Goal: Book appointment/travel/reservation

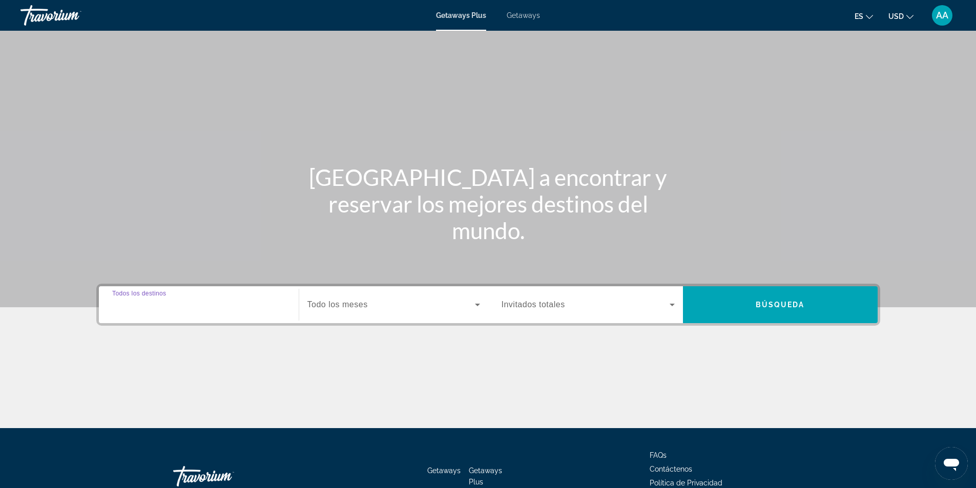
click at [244, 300] on input "Destination Todos los destinos" at bounding box center [198, 305] width 173 height 12
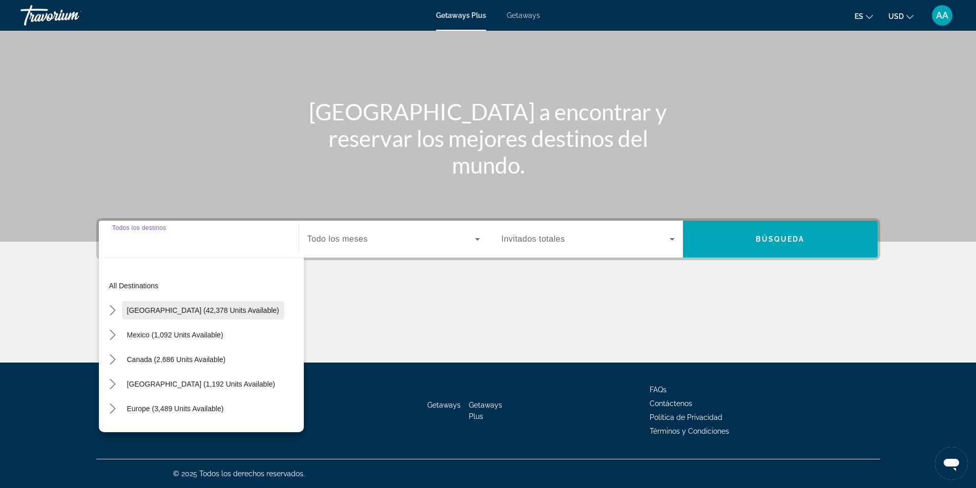
click at [159, 313] on span "[GEOGRAPHIC_DATA] (42,378 units available)" at bounding box center [203, 310] width 152 height 8
type input "**********"
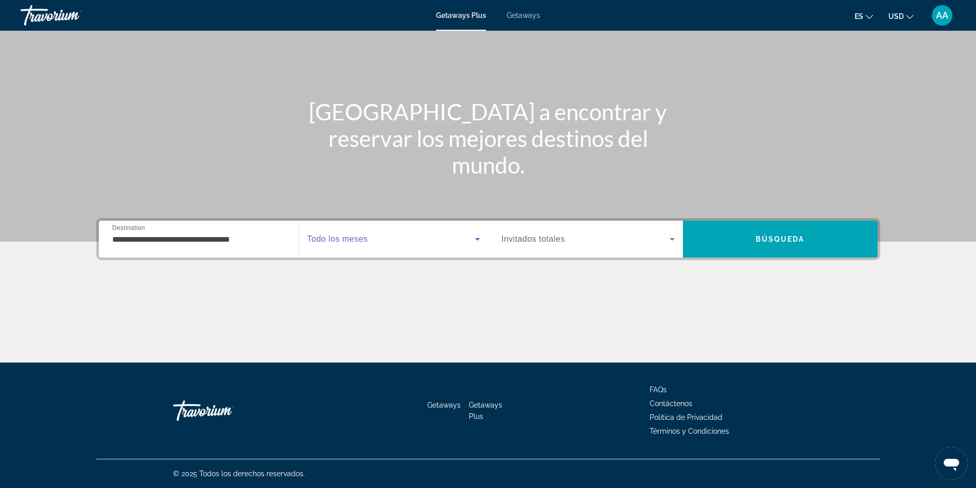
click at [473, 241] on icon "Search widget" at bounding box center [477, 239] width 12 height 12
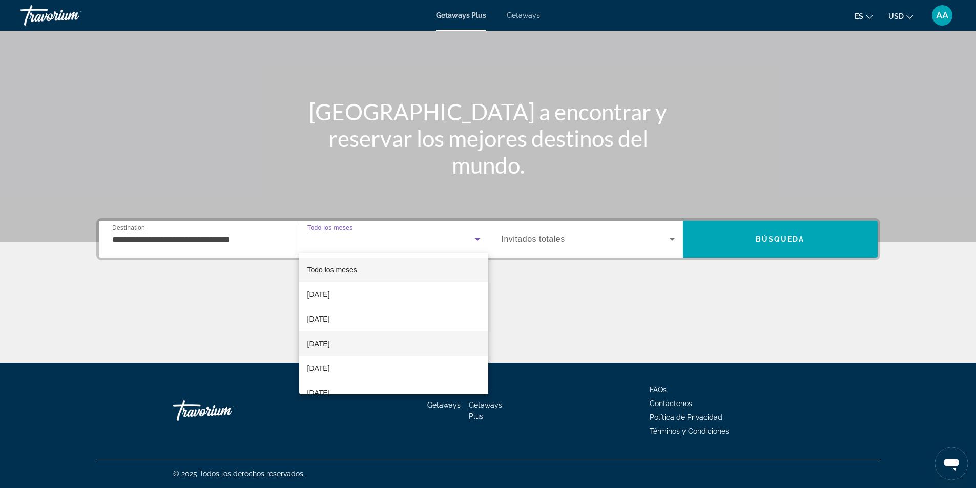
click at [369, 342] on mat-option "[DATE]" at bounding box center [393, 343] width 189 height 25
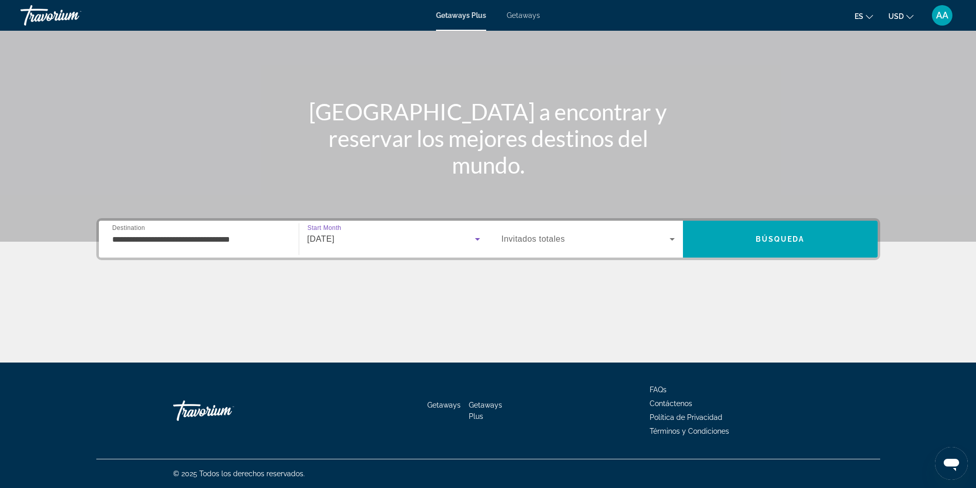
click at [672, 237] on icon "Search widget" at bounding box center [672, 239] width 12 height 12
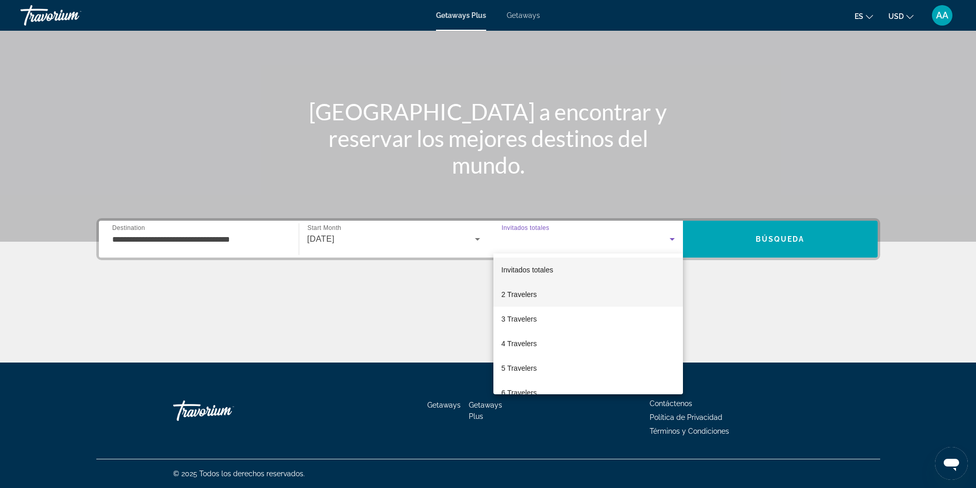
click at [571, 295] on mat-option "2 Travelers" at bounding box center [587, 294] width 189 height 25
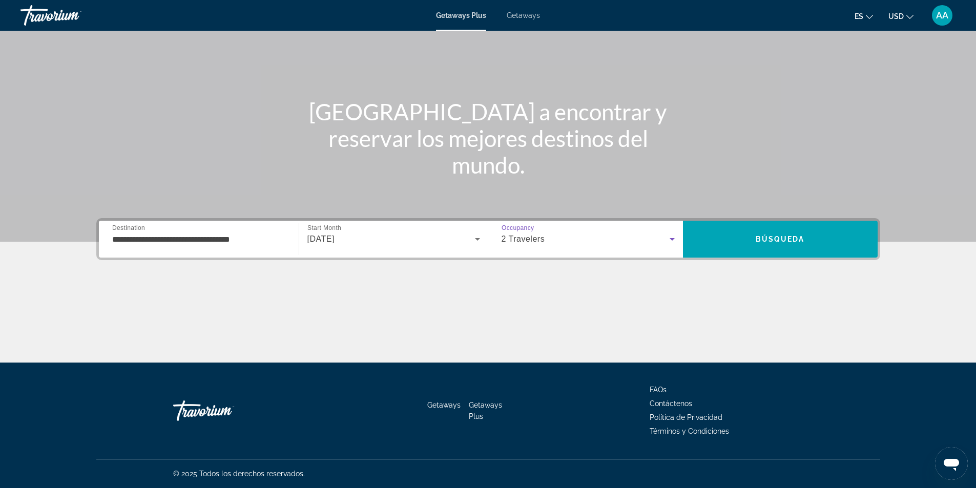
click at [674, 241] on icon "Search widget" at bounding box center [672, 239] width 12 height 12
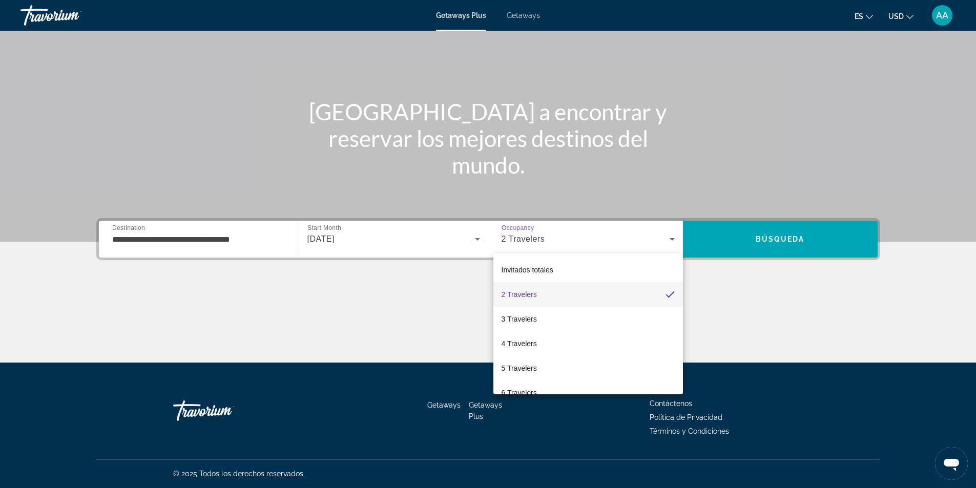
click at [455, 285] on div at bounding box center [488, 244] width 976 height 488
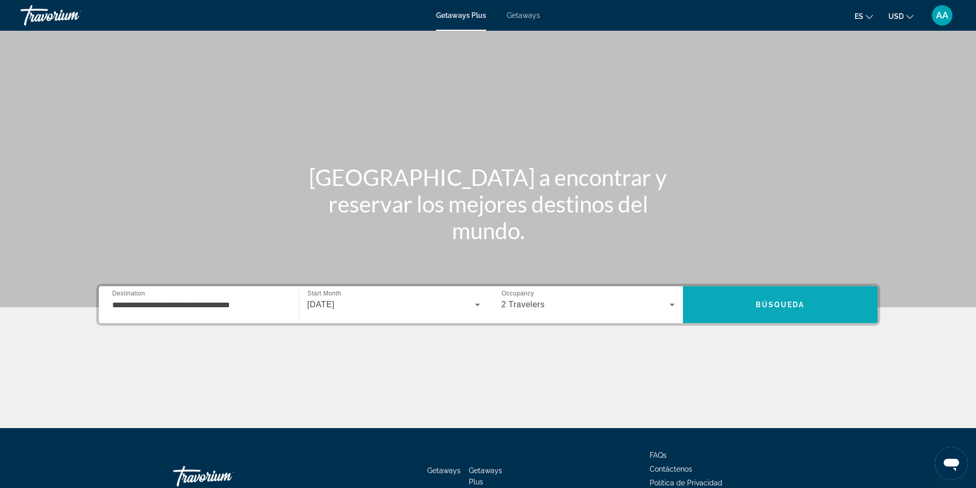
click at [729, 307] on span "Search" at bounding box center [780, 304] width 195 height 25
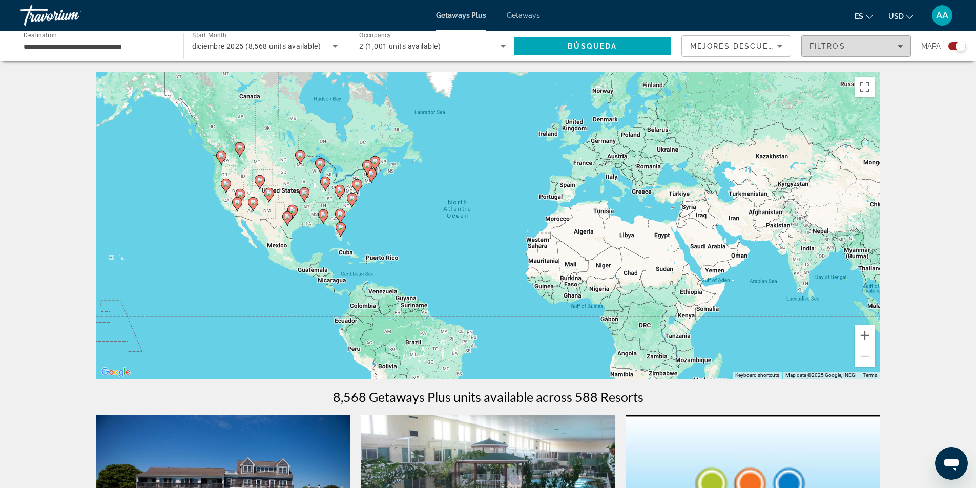
click at [899, 45] on icon "Filters" at bounding box center [899, 46] width 5 height 5
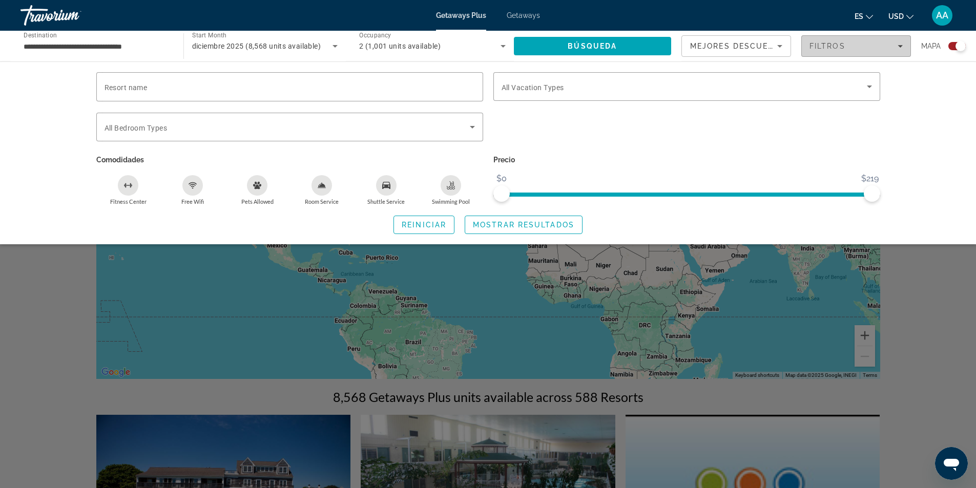
click at [900, 48] on icon "Filters" at bounding box center [899, 46] width 5 height 5
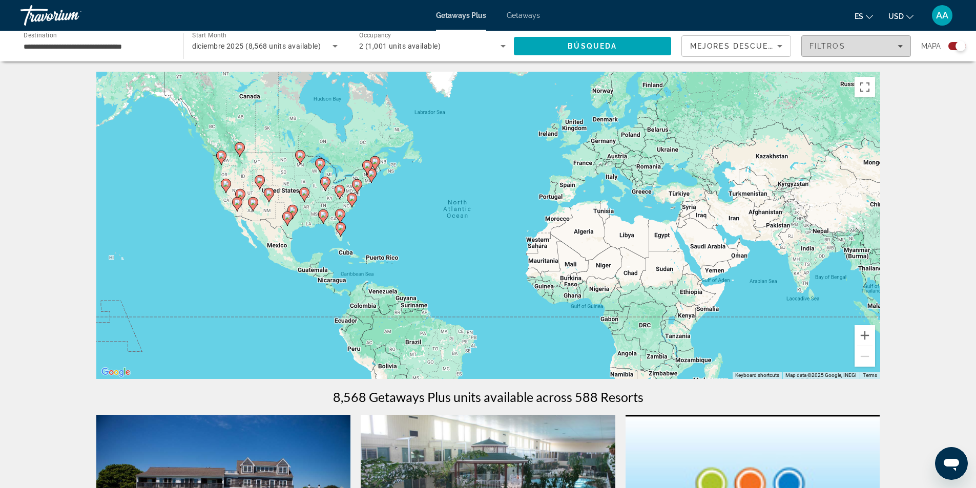
click at [900, 48] on icon "Filters" at bounding box center [899, 46] width 5 height 5
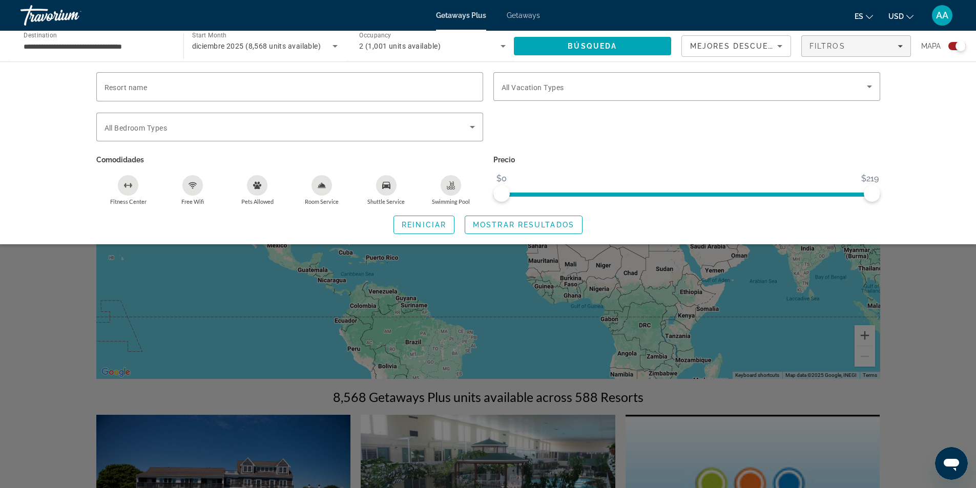
click at [891, 299] on div "Search widget" at bounding box center [488, 321] width 976 height 334
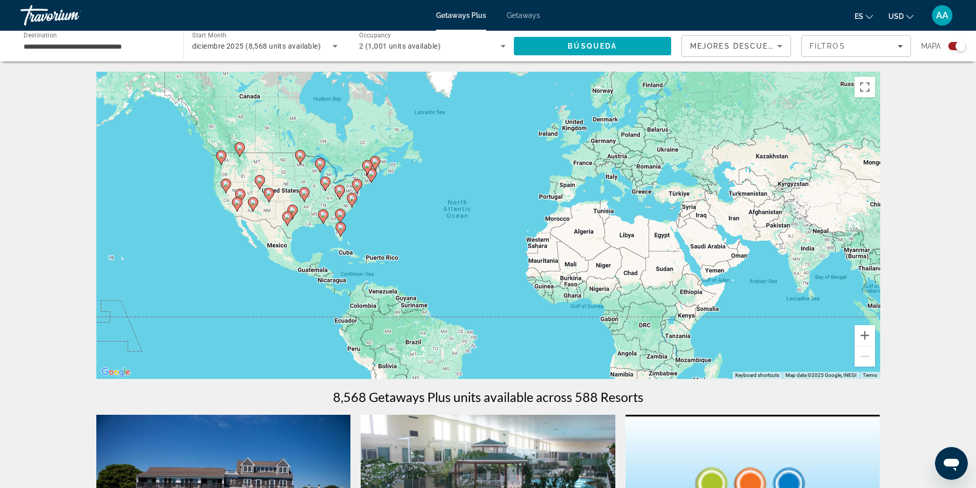
click at [344, 226] on icon "Main content" at bounding box center [339, 229] width 9 height 13
click at [344, 226] on div "To activate drag with keyboard, press Alt + Enter. Once in keyboard drag state,…" at bounding box center [488, 225] width 784 height 307
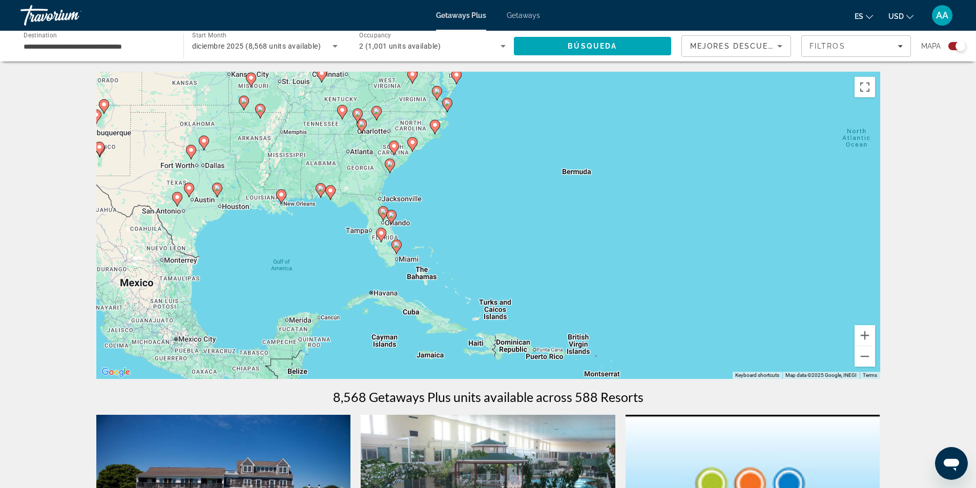
click at [399, 248] on icon "Main content" at bounding box center [395, 246] width 9 height 13
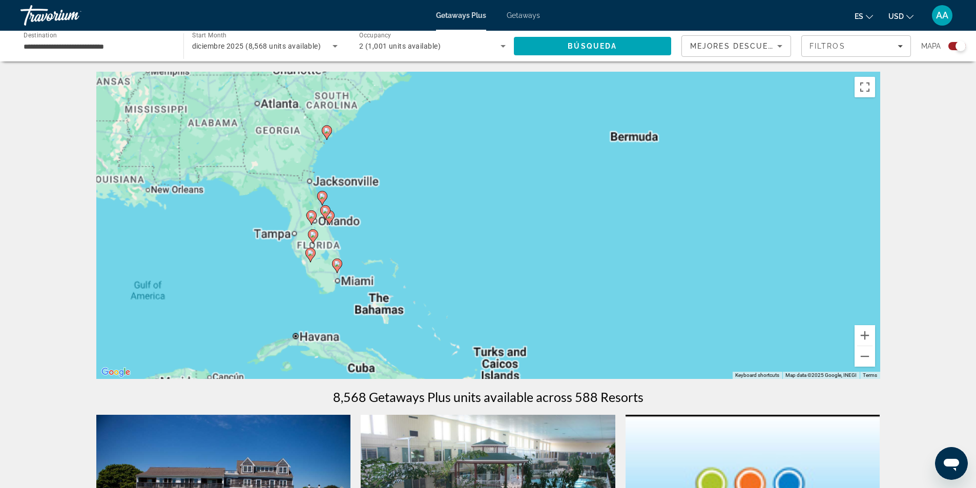
click at [399, 248] on div "To navigate, press the arrow keys. To activate drag with keyboard, press Alt + …" at bounding box center [488, 225] width 784 height 307
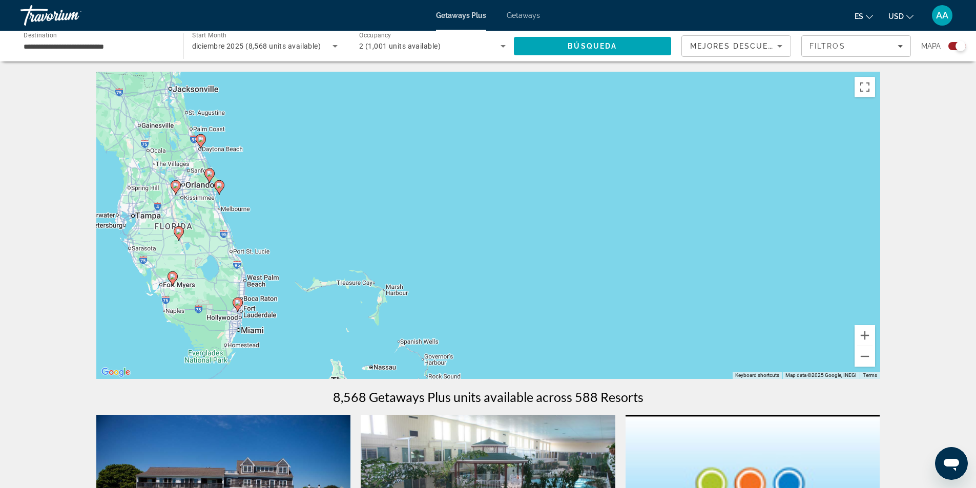
click at [243, 308] on div "To navigate, press the arrow keys. To activate drag with keyboard, press Alt + …" at bounding box center [488, 225] width 784 height 307
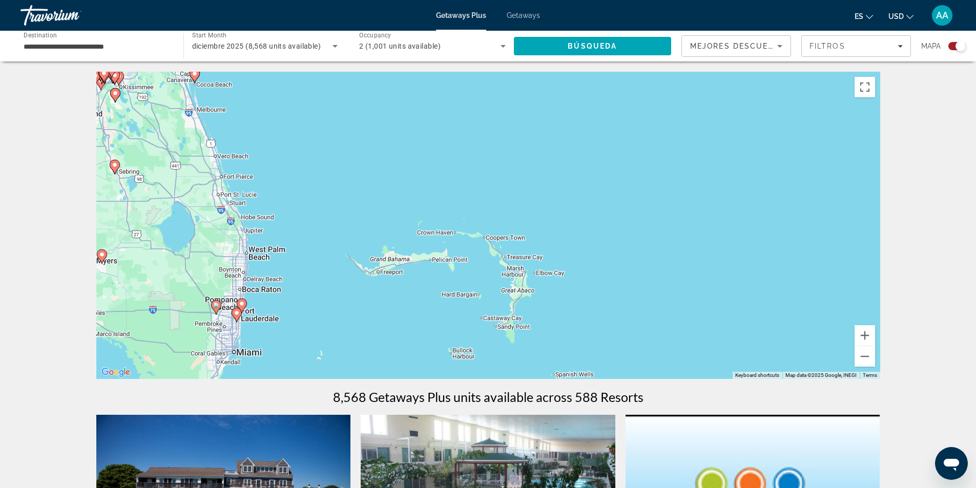
click at [229, 314] on div "To navigate, press the arrow keys. To activate drag with keyboard, press Alt + …" at bounding box center [488, 225] width 784 height 307
click at [241, 305] on image "Main content" at bounding box center [242, 304] width 6 height 6
type input "**********"
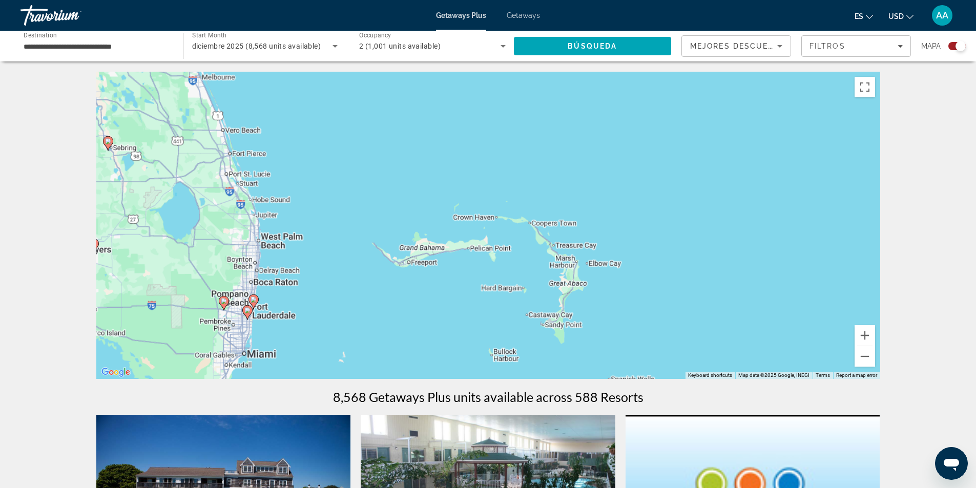
click at [241, 305] on div "To navigate, press the arrow keys. To activate drag with keyboard, press Alt + …" at bounding box center [488, 225] width 784 height 307
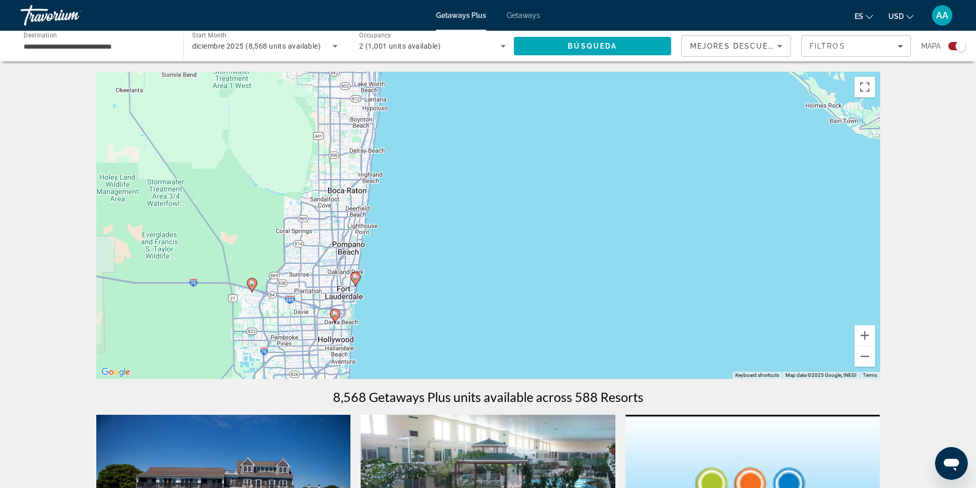
click at [357, 287] on div "To activate drag with keyboard, press Alt + Enter. Once in keyboard drag state,…" at bounding box center [488, 225] width 784 height 307
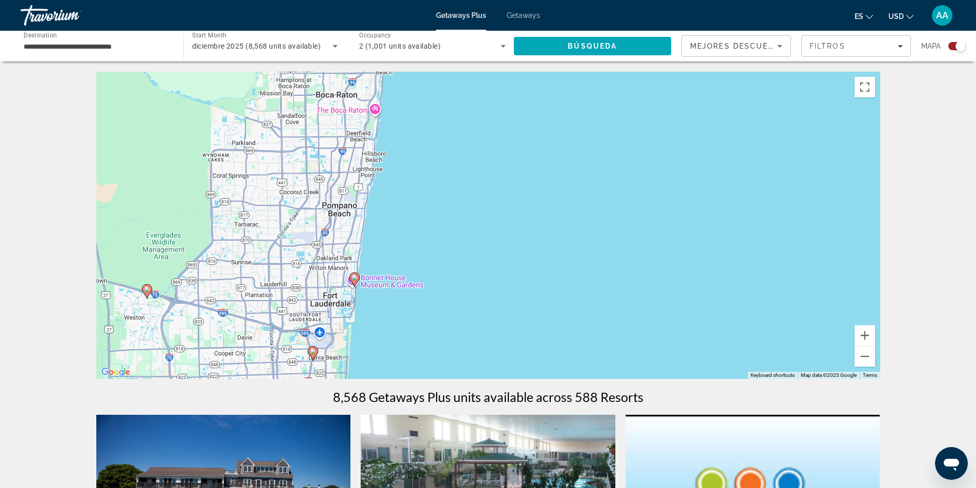
click at [357, 282] on icon "Main content" at bounding box center [353, 279] width 9 height 13
click at [357, 282] on div "To activate drag with keyboard, press Alt + Enter. Once in keyboard drag state,…" at bounding box center [488, 225] width 784 height 307
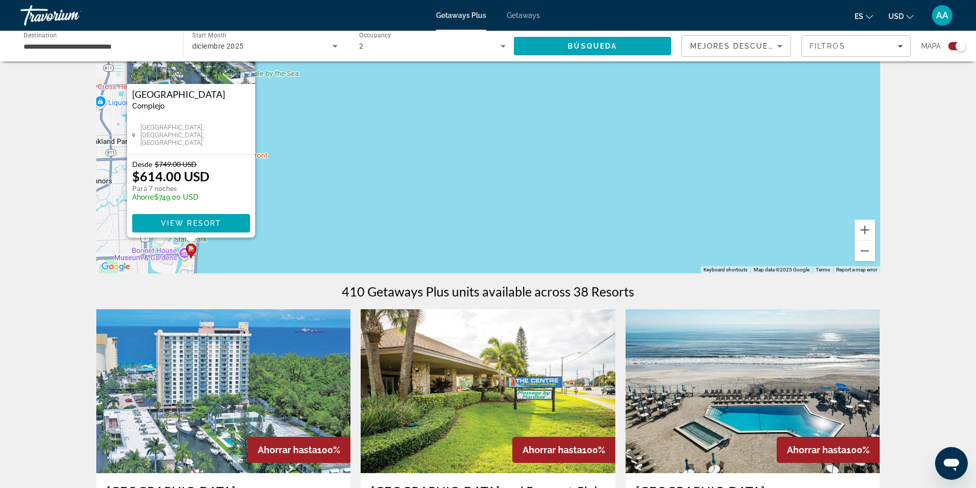
scroll to position [109, 0]
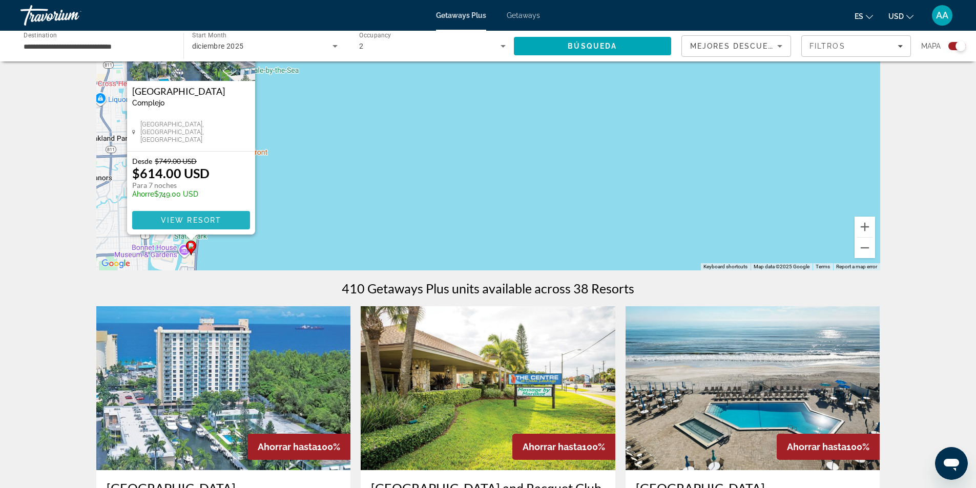
click at [227, 220] on span "Main content" at bounding box center [191, 220] width 118 height 25
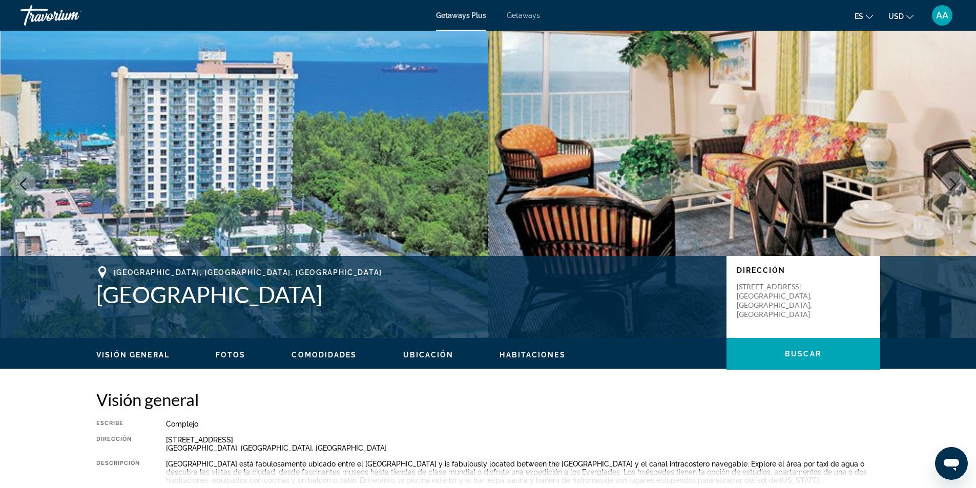
click at [868, 12] on mat-icon "Change language" at bounding box center [868, 15] width 7 height 7
click at [909, 16] on icon "Change currency" at bounding box center [909, 16] width 7 height 7
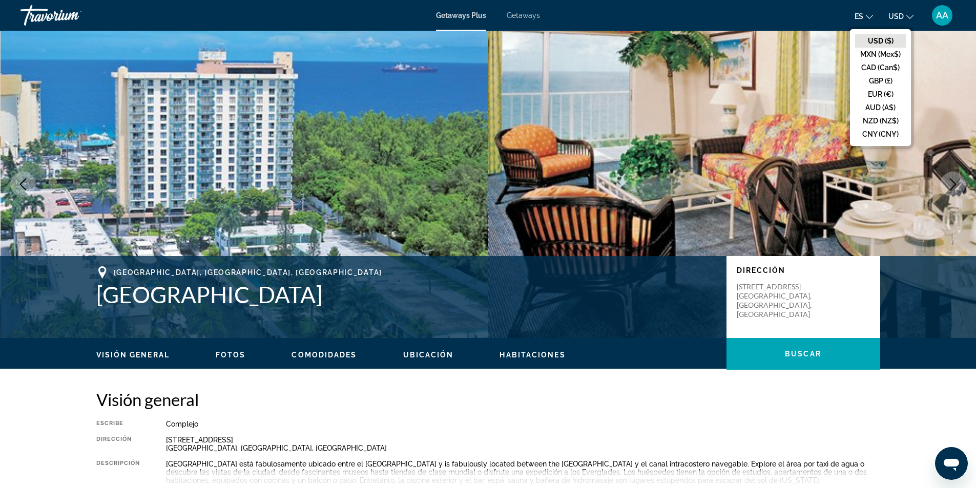
click at [909, 16] on icon "Change currency" at bounding box center [909, 16] width 7 height 7
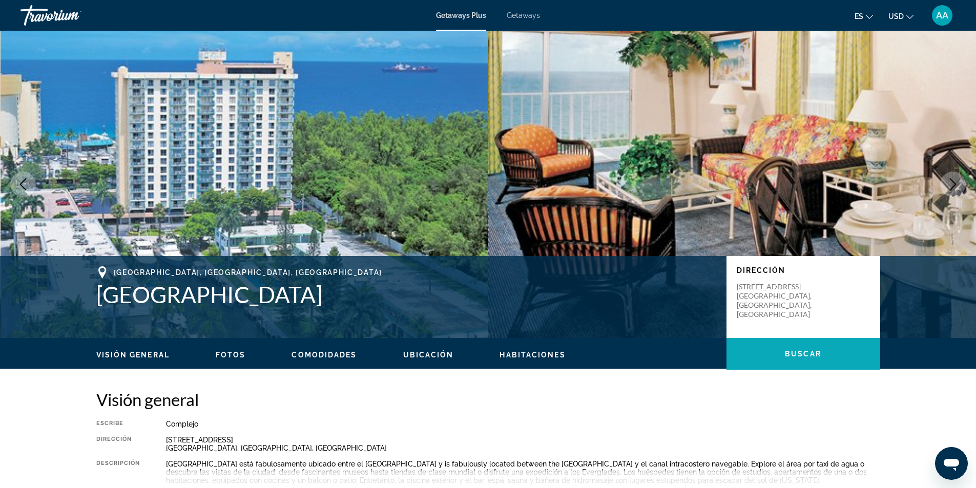
click at [835, 357] on span "Main content" at bounding box center [803, 354] width 154 height 25
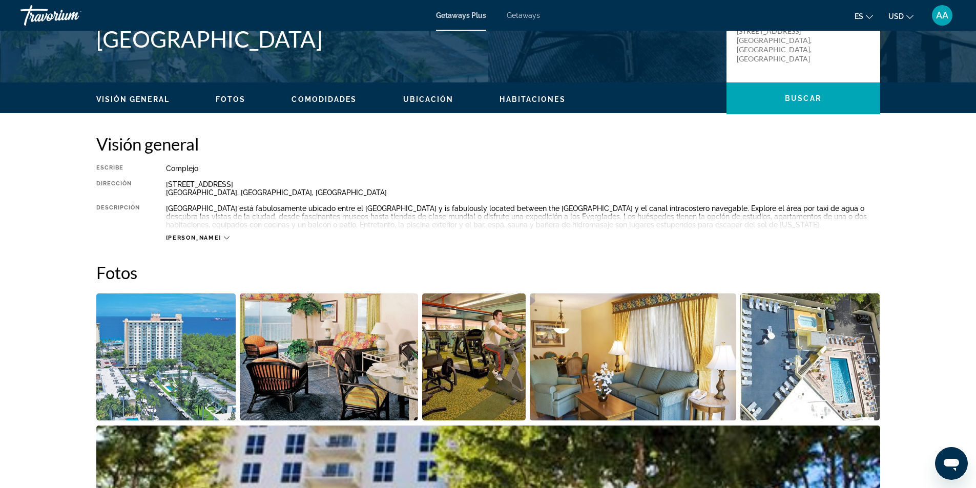
scroll to position [256, 0]
click at [224, 238] on icon "Main content" at bounding box center [227, 238] width 6 height 6
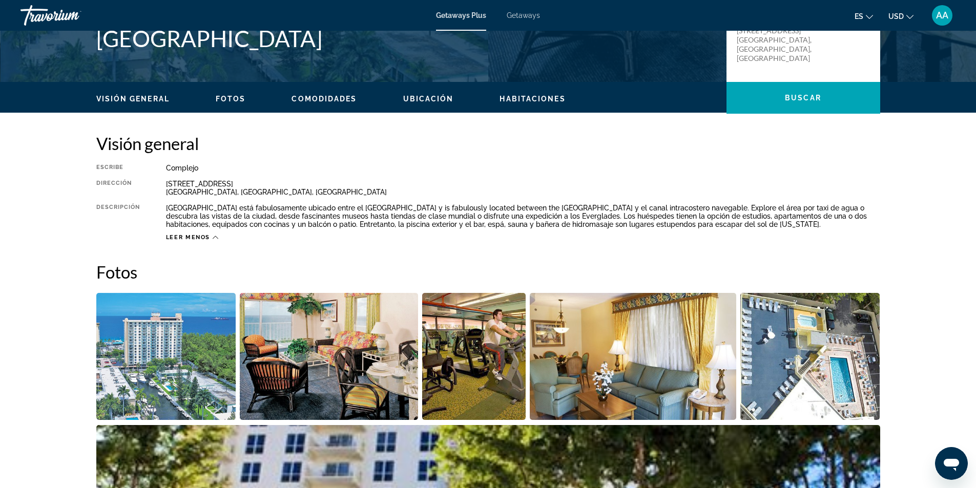
click at [215, 237] on icon "Main content" at bounding box center [216, 237] width 6 height 3
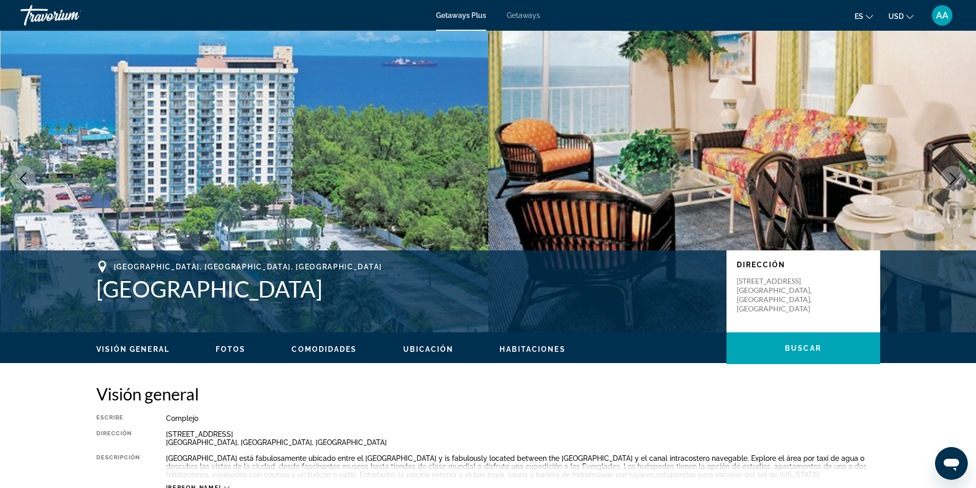
scroll to position [0, 0]
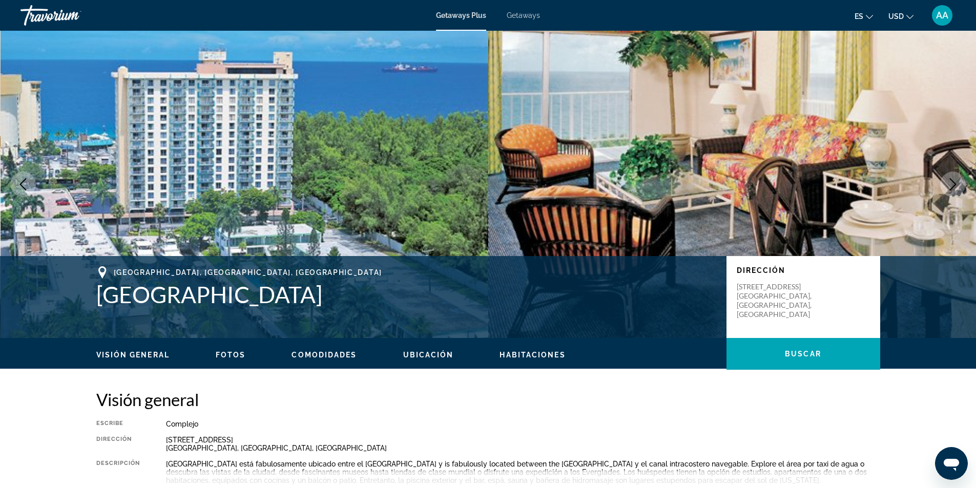
click at [519, 14] on span "Getaways" at bounding box center [522, 15] width 33 height 8
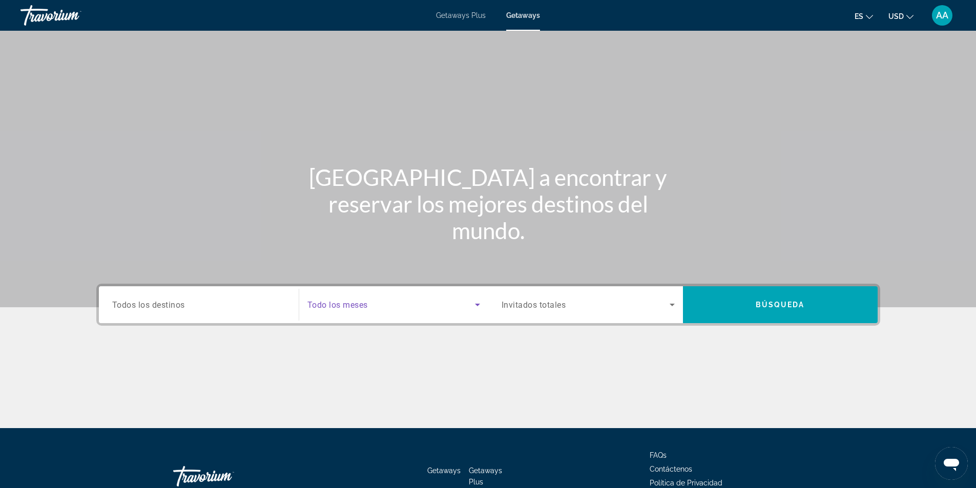
click at [476, 303] on icon "Search widget" at bounding box center [477, 305] width 12 height 12
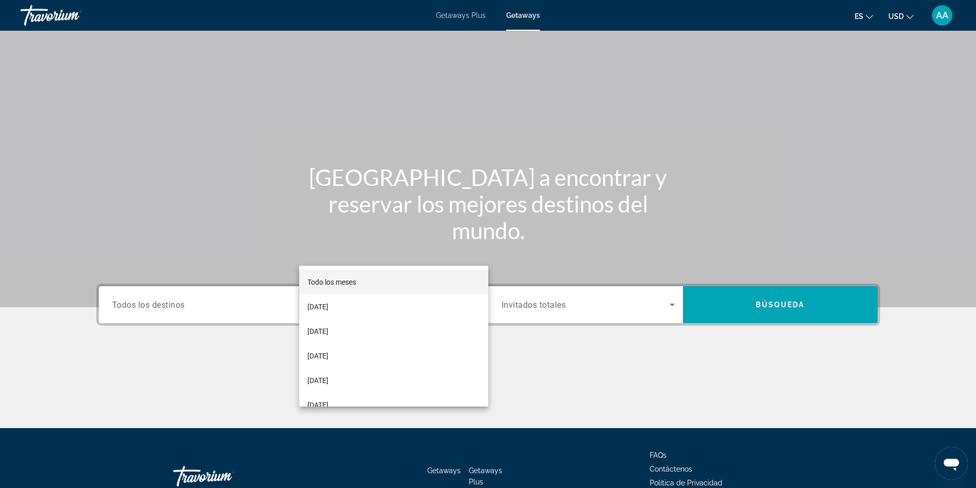
scroll to position [66, 0]
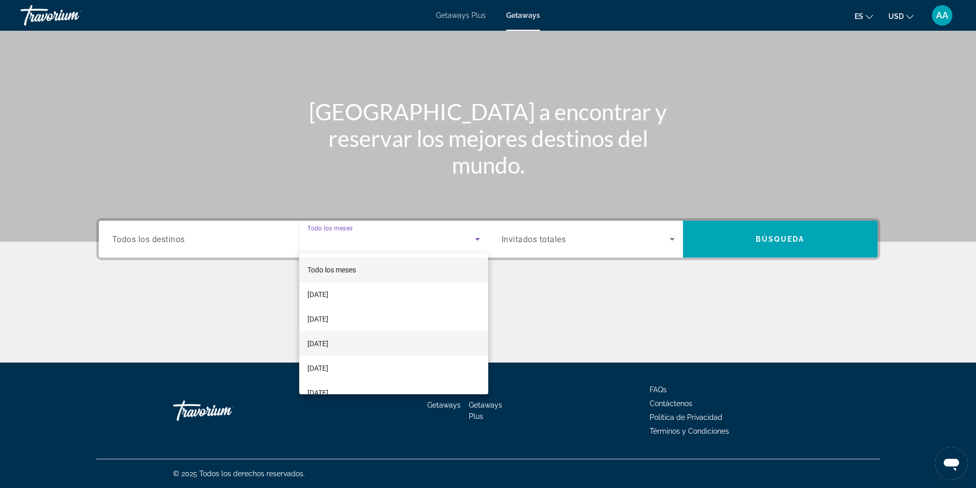
click at [328, 346] on span "[DATE]" at bounding box center [317, 343] width 21 height 12
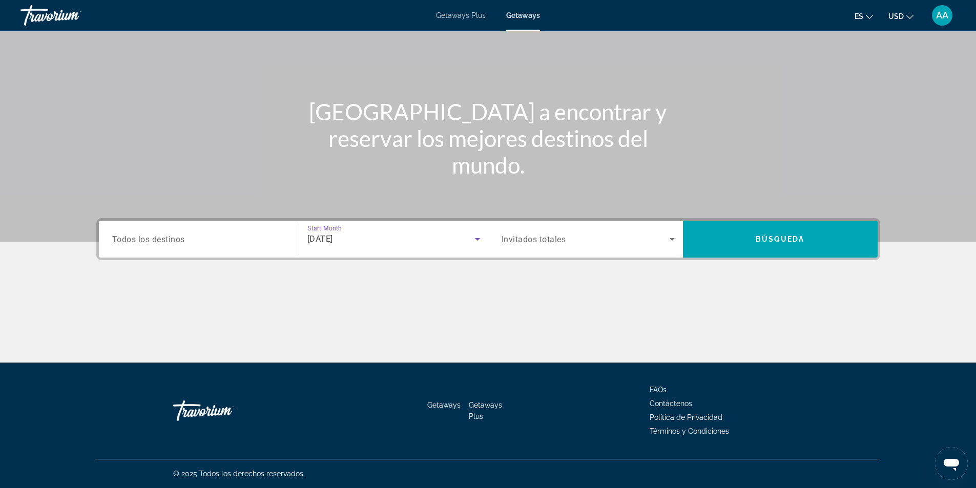
click at [672, 237] on icon "Search widget" at bounding box center [672, 239] width 12 height 12
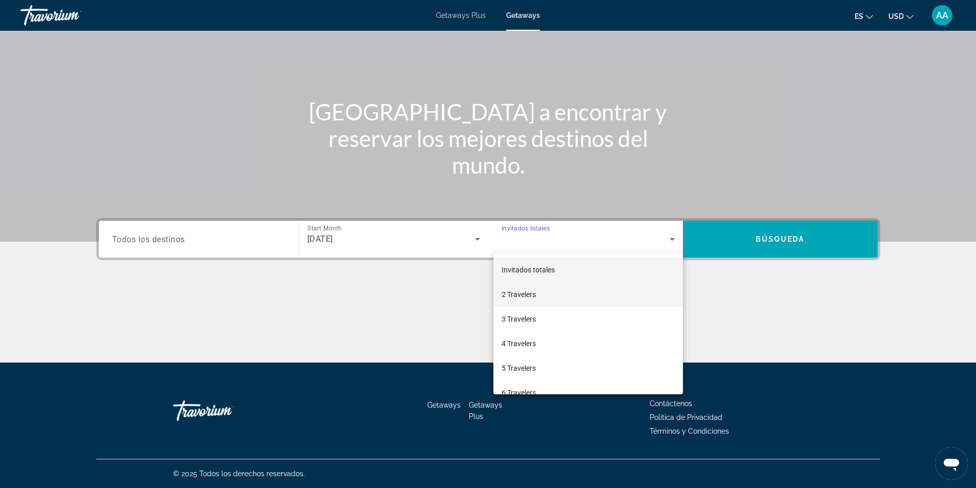
click at [549, 292] on mat-option "2 Travelers" at bounding box center [587, 294] width 189 height 25
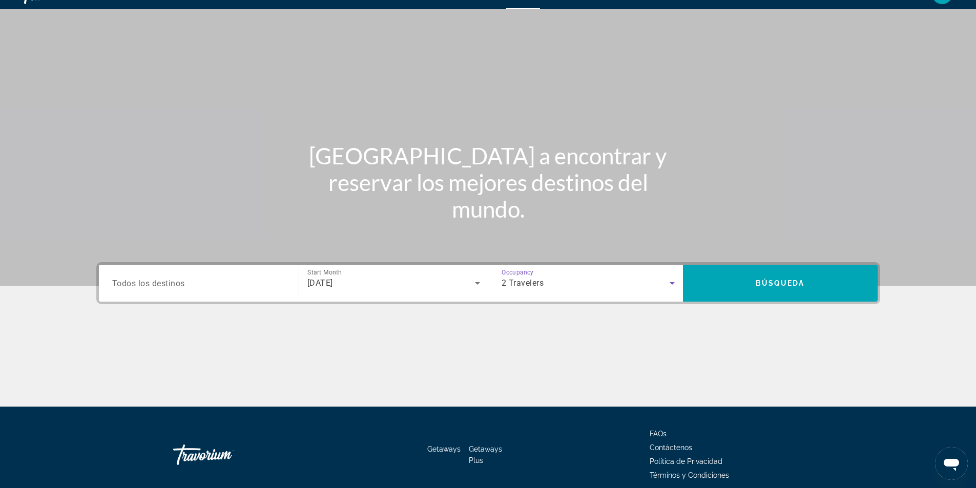
scroll to position [0, 0]
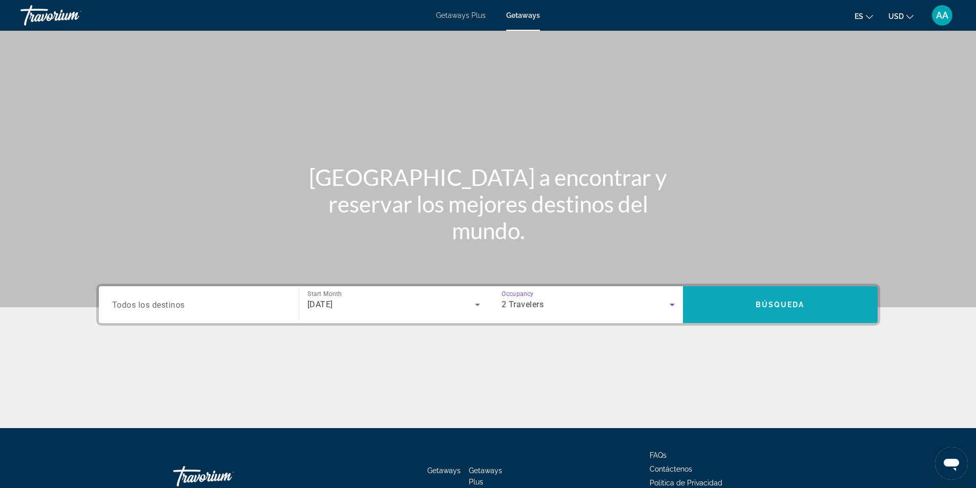
click at [840, 296] on span "Search" at bounding box center [780, 304] width 195 height 25
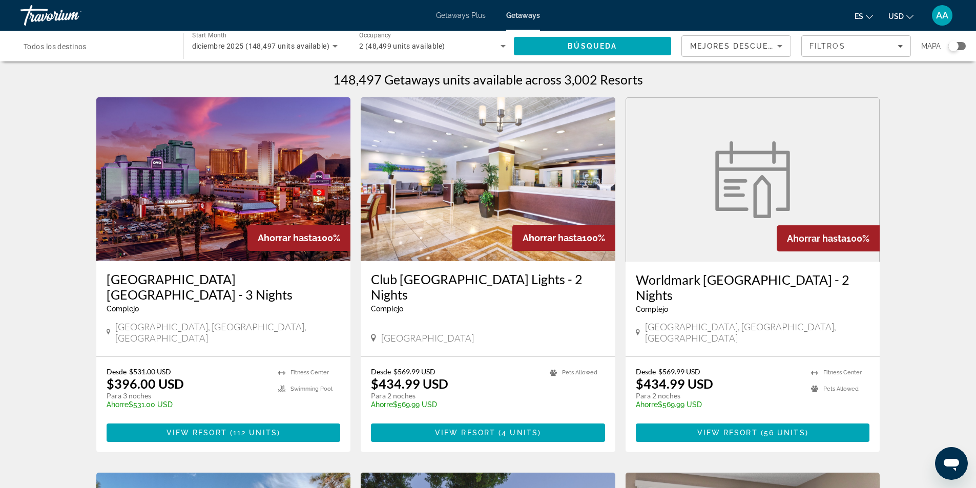
click at [961, 45] on div "Search widget" at bounding box center [956, 46] width 17 height 8
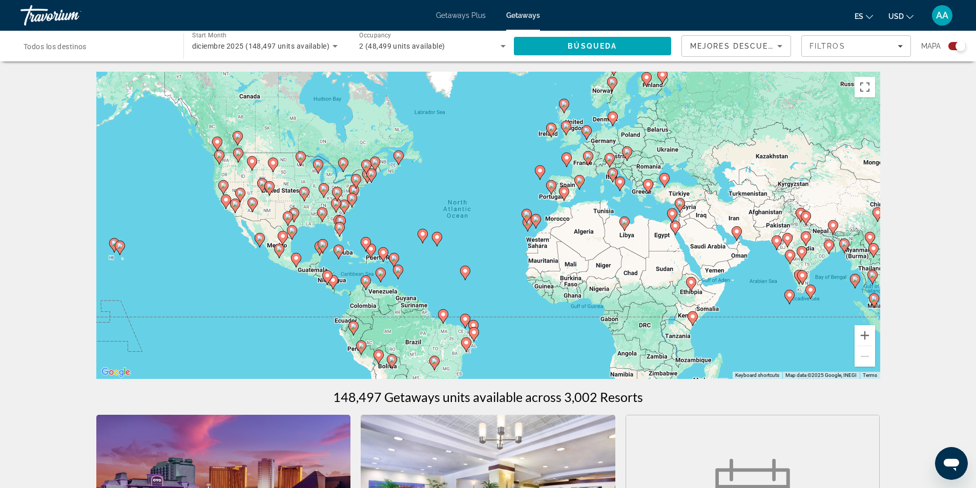
click at [337, 227] on image "Main content" at bounding box center [339, 227] width 6 height 6
click at [337, 227] on div "To activate drag with keyboard, press Alt + Enter. Once in keyboard drag state,…" at bounding box center [488, 225] width 784 height 307
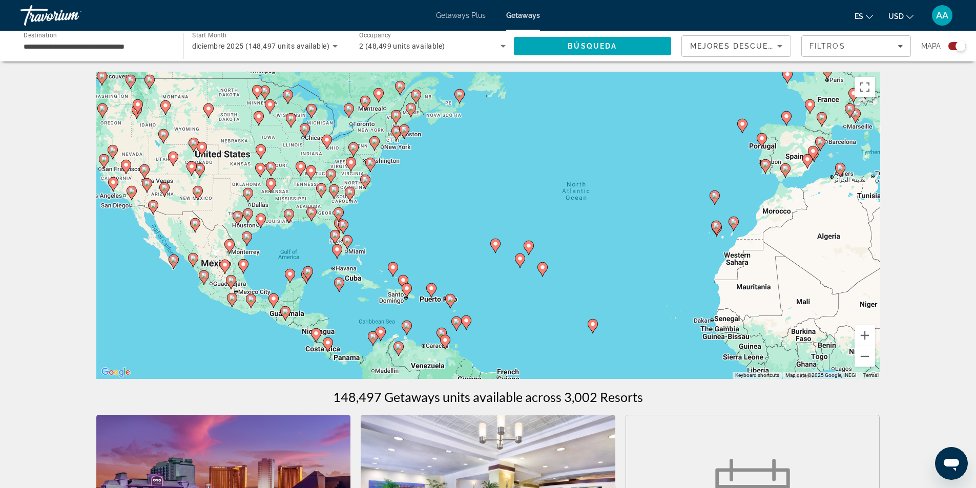
click at [347, 243] on image "Main content" at bounding box center [347, 240] width 6 height 6
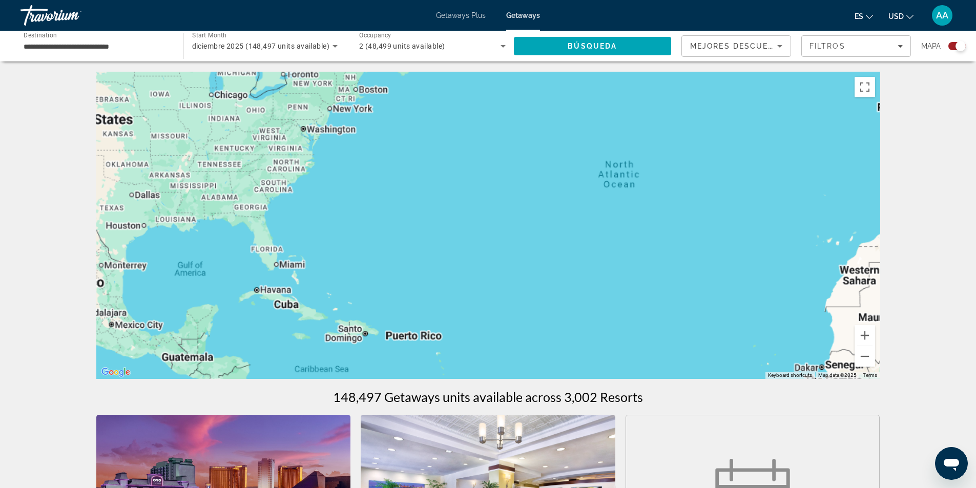
click at [347, 243] on div "Main content" at bounding box center [488, 225] width 784 height 307
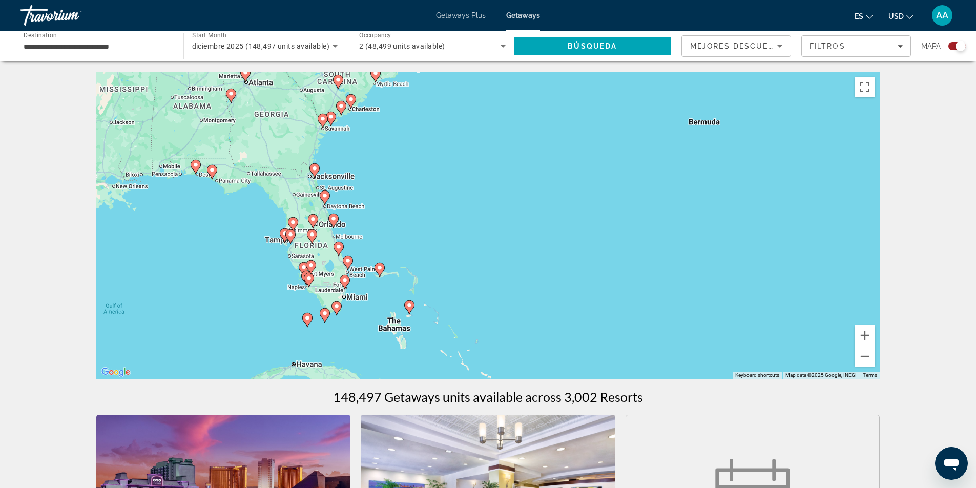
drag, startPoint x: 282, startPoint y: 242, endPoint x: 512, endPoint y: 229, distance: 229.8
click at [512, 229] on div "To activate drag with keyboard, press Alt + Enter. Once in keyboard drag state,…" at bounding box center [488, 225] width 784 height 307
click at [346, 263] on image "Main content" at bounding box center [348, 261] width 6 height 6
type input "**********"
click at [346, 263] on div "To activate drag with keyboard, press Alt + Enter. Once in keyboard drag state,…" at bounding box center [488, 225] width 784 height 307
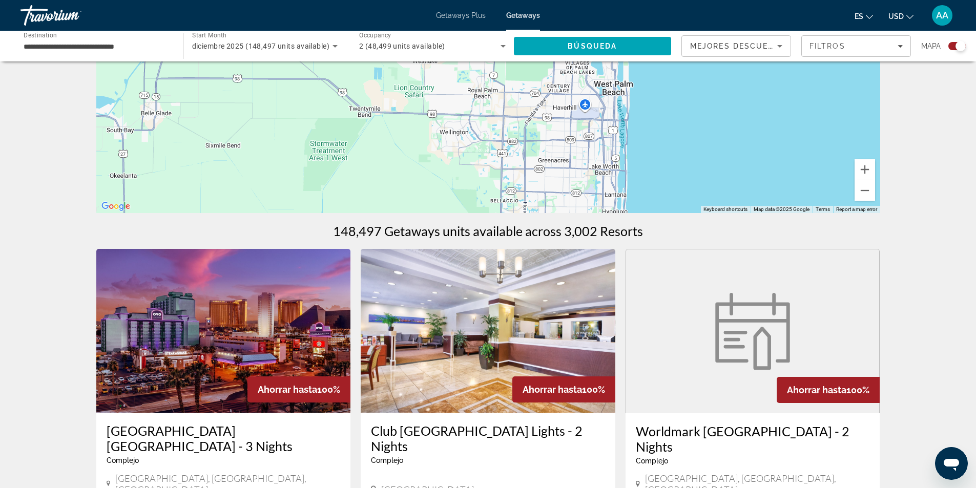
scroll to position [51, 0]
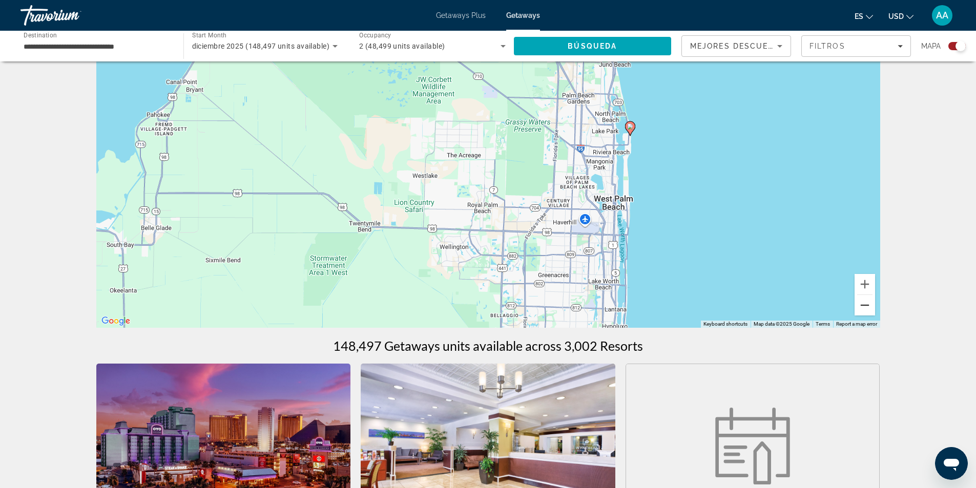
click at [869, 309] on button "Zoom out" at bounding box center [864, 305] width 20 height 20
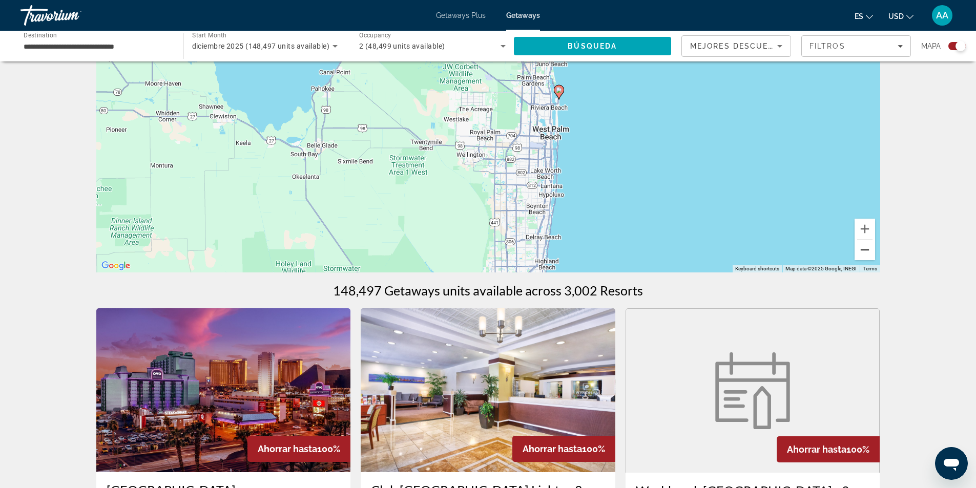
scroll to position [102, 0]
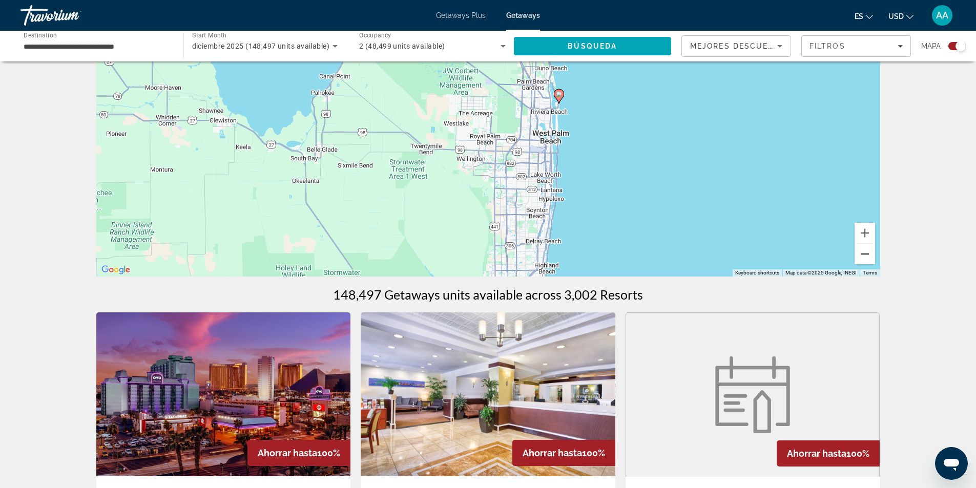
click at [860, 248] on button "Zoom out" at bounding box center [864, 254] width 20 height 20
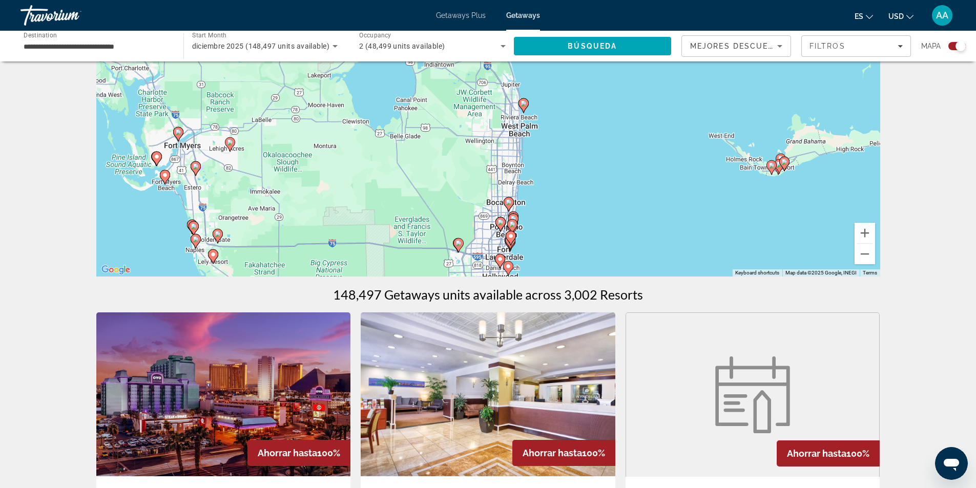
click at [519, 226] on div "To activate drag with keyboard, press Alt + Enter. Once in keyboard drag state,…" at bounding box center [488, 122] width 784 height 307
click at [514, 227] on image "Main content" at bounding box center [512, 224] width 6 height 6
click at [514, 123] on div "To activate drag with keyboard, press Alt + Enter. Once in keyboard drag state,…" at bounding box center [880, 123] width 784 height 0
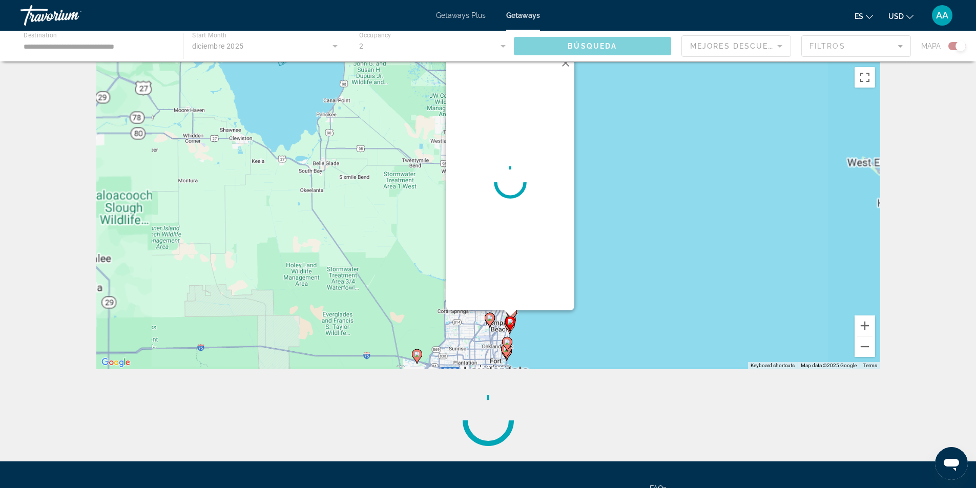
scroll to position [0, 0]
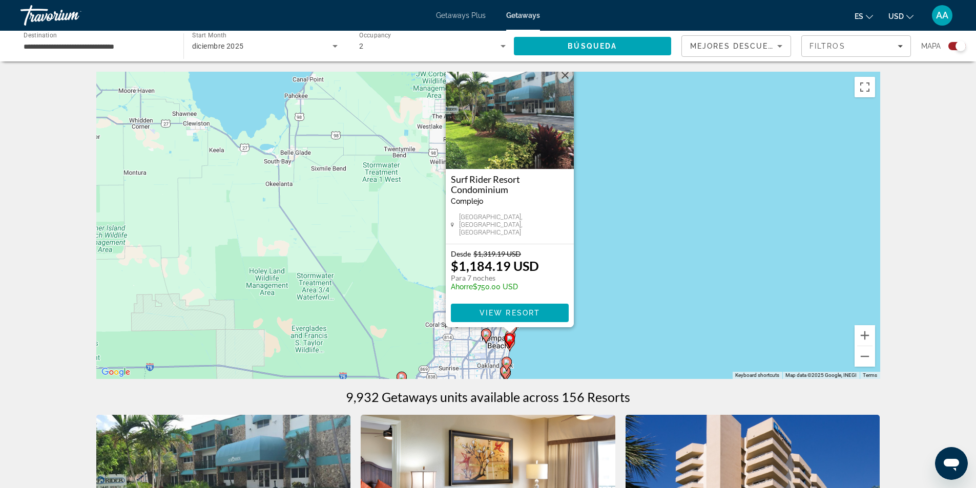
click at [505, 365] on icon "Main content" at bounding box center [505, 363] width 9 height 13
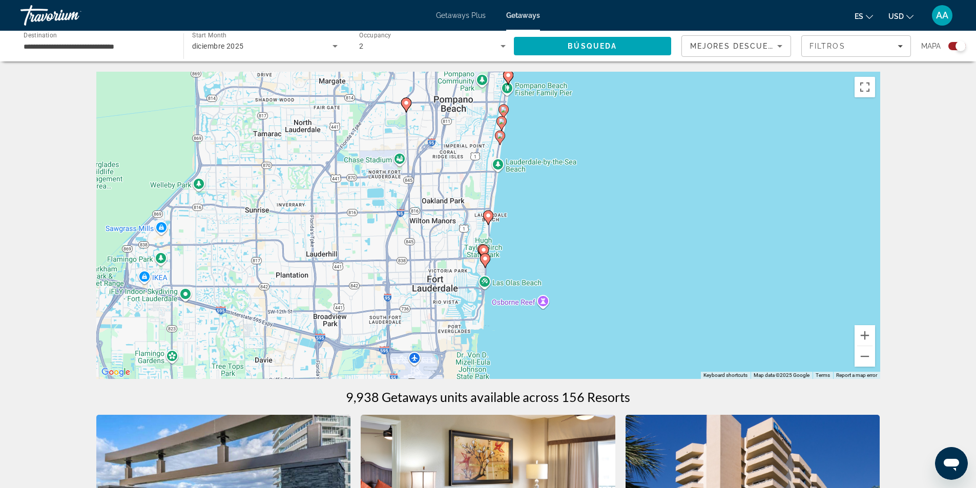
click at [499, 123] on image "Main content" at bounding box center [501, 121] width 6 height 6
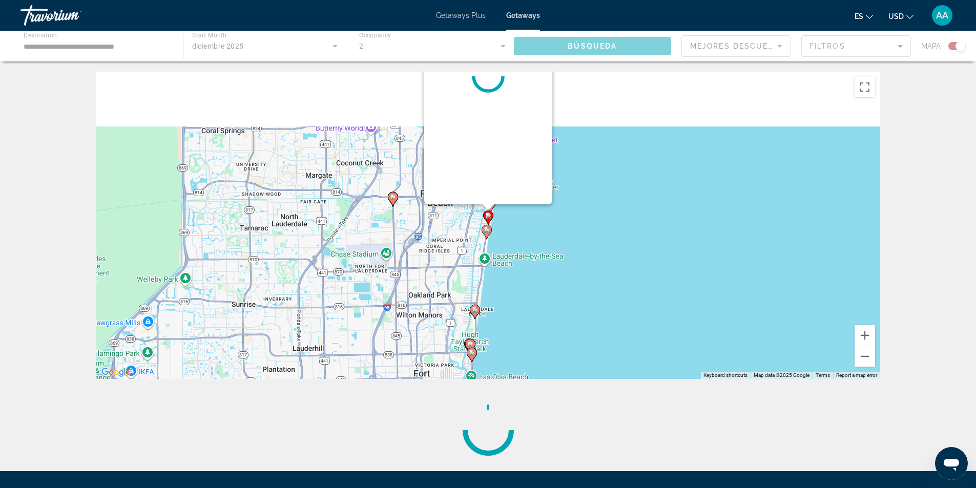
click at [499, 123] on div "Main content" at bounding box center [488, 76] width 128 height 256
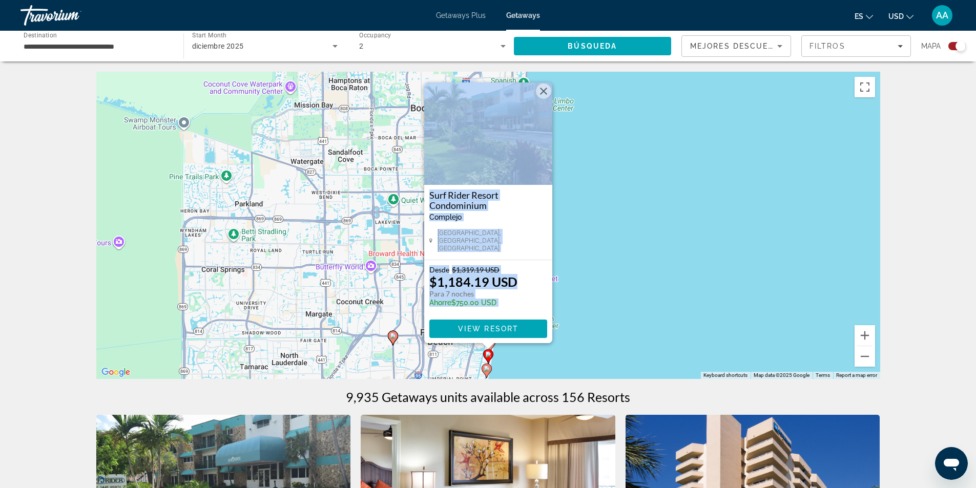
click at [539, 91] on button "Close" at bounding box center [543, 90] width 15 height 15
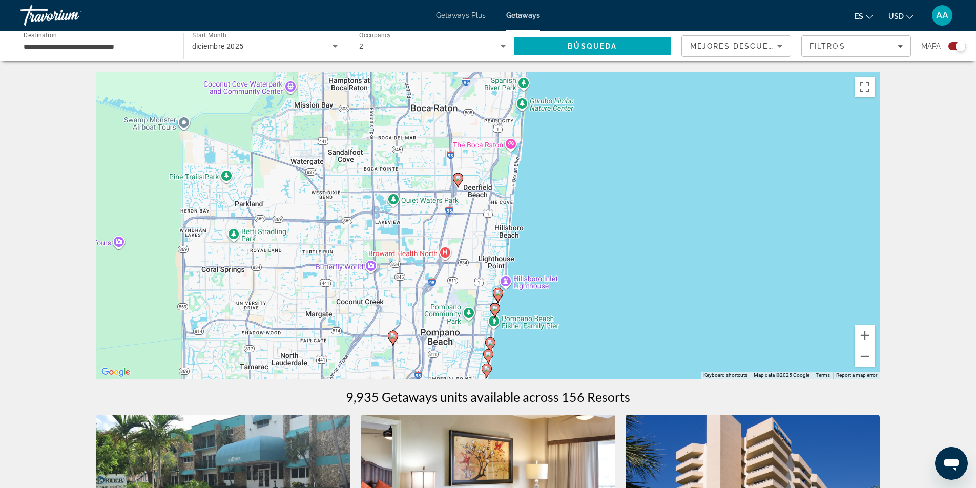
click at [498, 291] on image "Main content" at bounding box center [498, 293] width 6 height 6
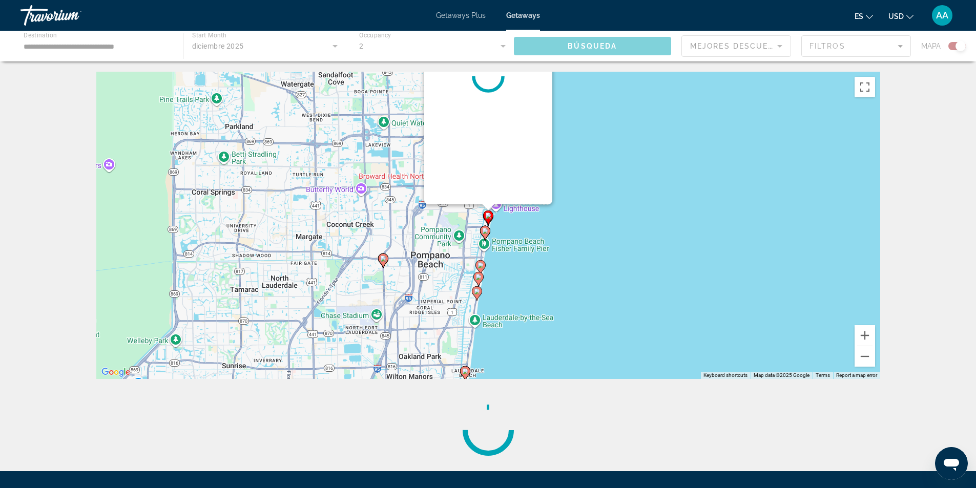
click at [498, 291] on div "To navigate, press the arrow keys. To activate drag with keyboard, press Alt + …" at bounding box center [488, 225] width 784 height 307
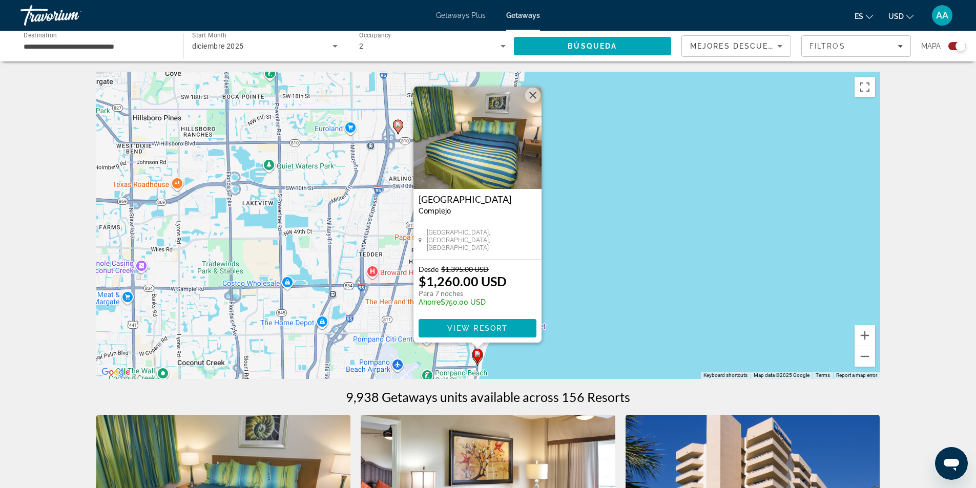
click at [594, 142] on div "To activate drag with keyboard, press Alt + Enter. Once in keyboard drag state,…" at bounding box center [488, 225] width 784 height 307
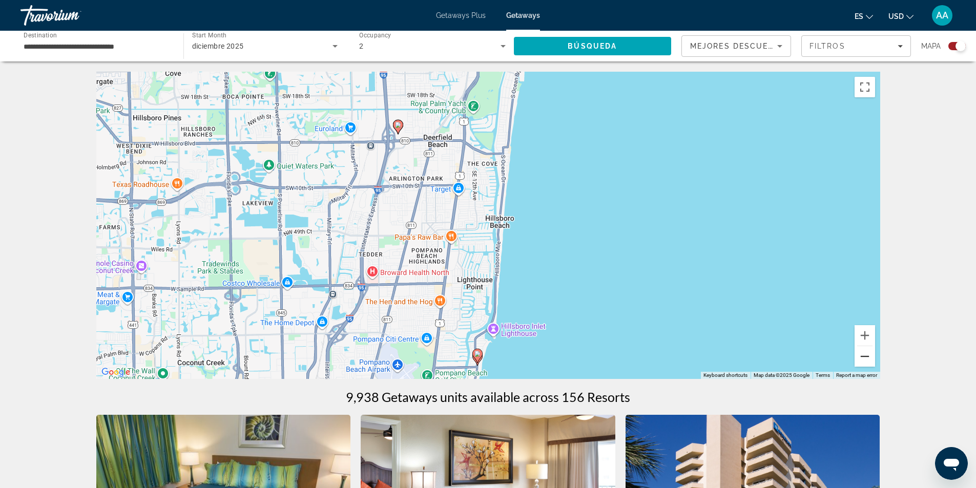
click at [869, 357] on button "Zoom out" at bounding box center [864, 356] width 20 height 20
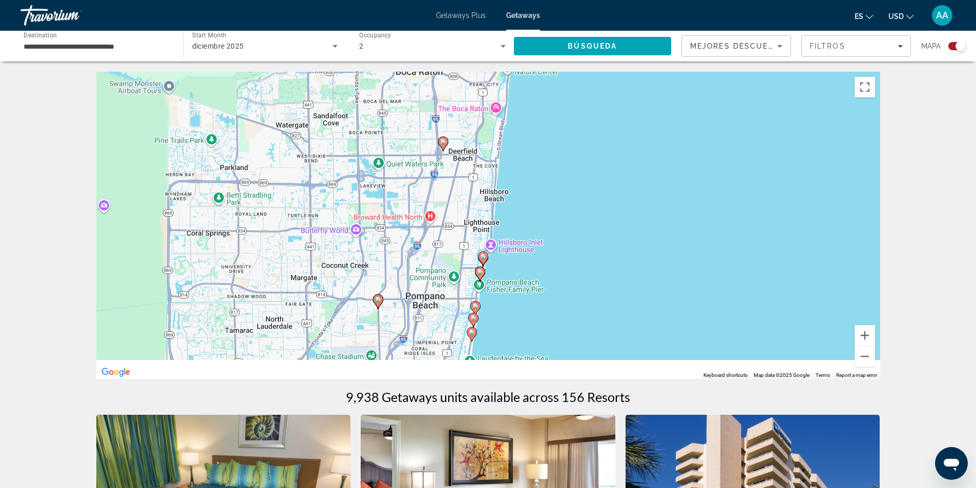
drag, startPoint x: 731, startPoint y: 247, endPoint x: 735, endPoint y: 172, distance: 75.4
click at [735, 172] on div "To activate drag with keyboard, press Alt + Enter. Once in keyboard drag state,…" at bounding box center [488, 225] width 784 height 307
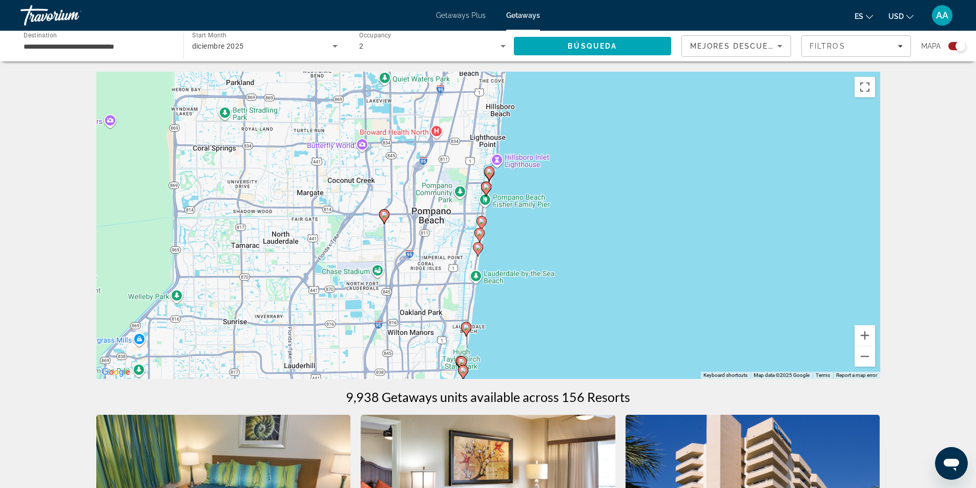
click at [476, 253] on icon "Main content" at bounding box center [478, 249] width 10 height 14
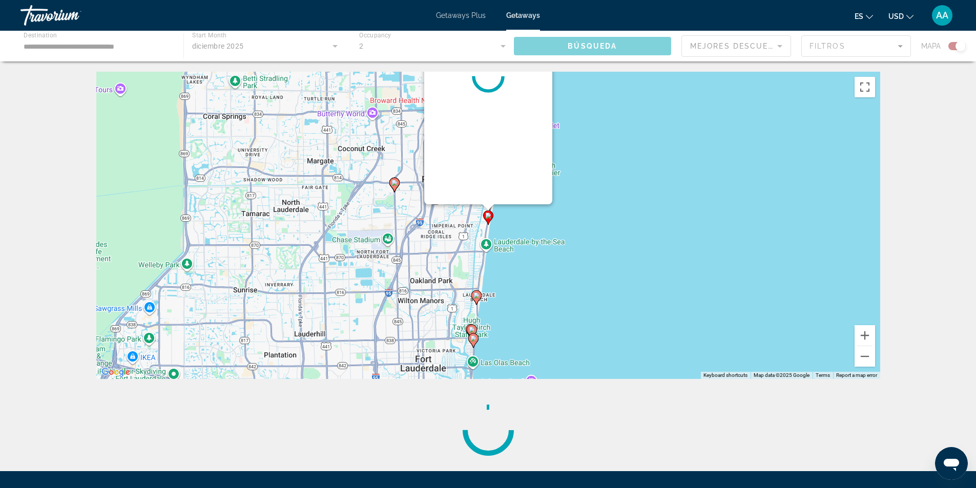
click at [476, 253] on div "To activate drag with keyboard, press Alt + Enter. Once in keyboard drag state,…" at bounding box center [488, 225] width 784 height 307
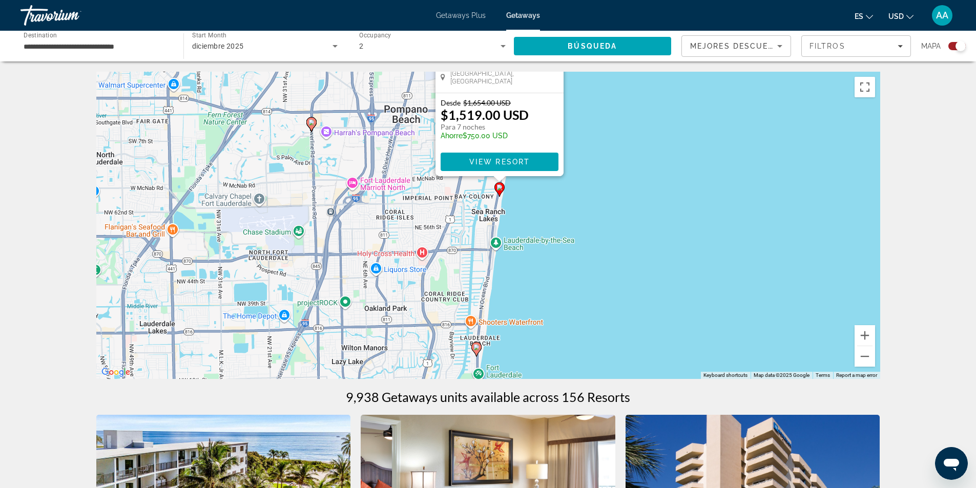
scroll to position [51, 0]
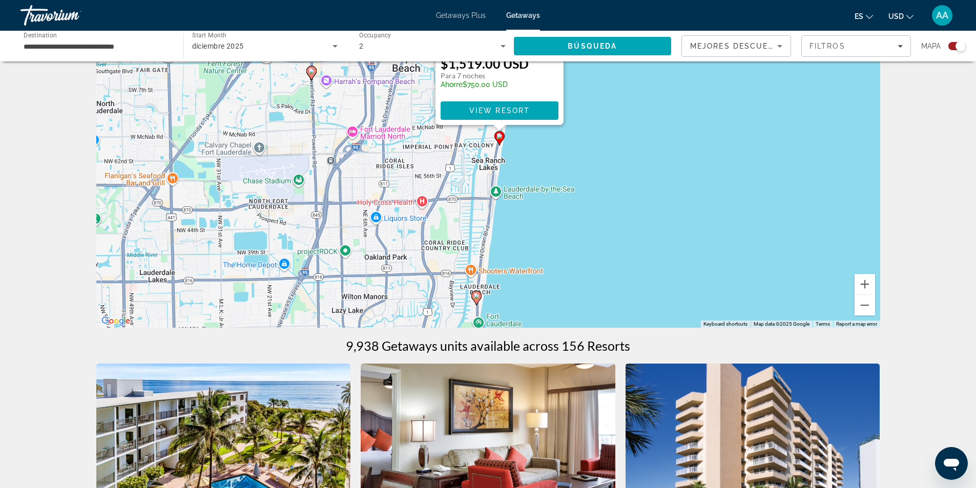
click at [647, 194] on div "To activate drag with keyboard, press Alt + Enter. Once in keyboard drag state,…" at bounding box center [488, 173] width 784 height 307
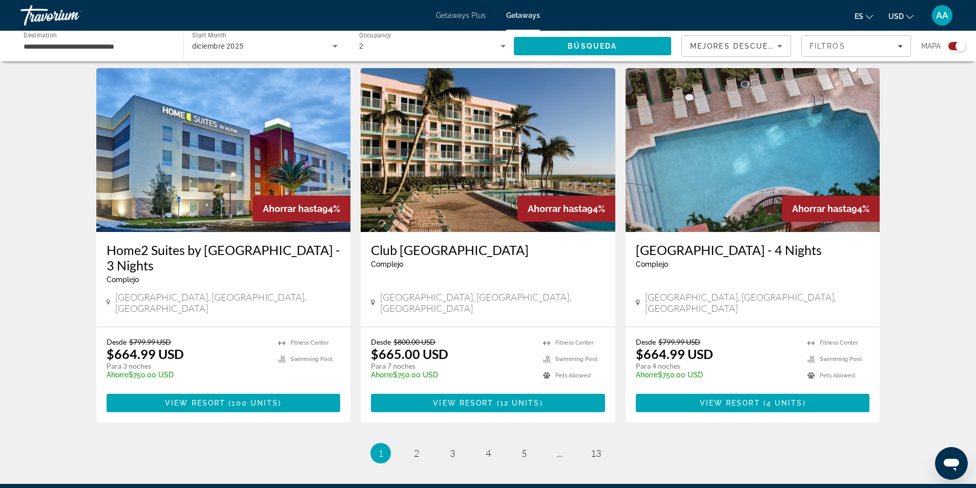
scroll to position [1517, 0]
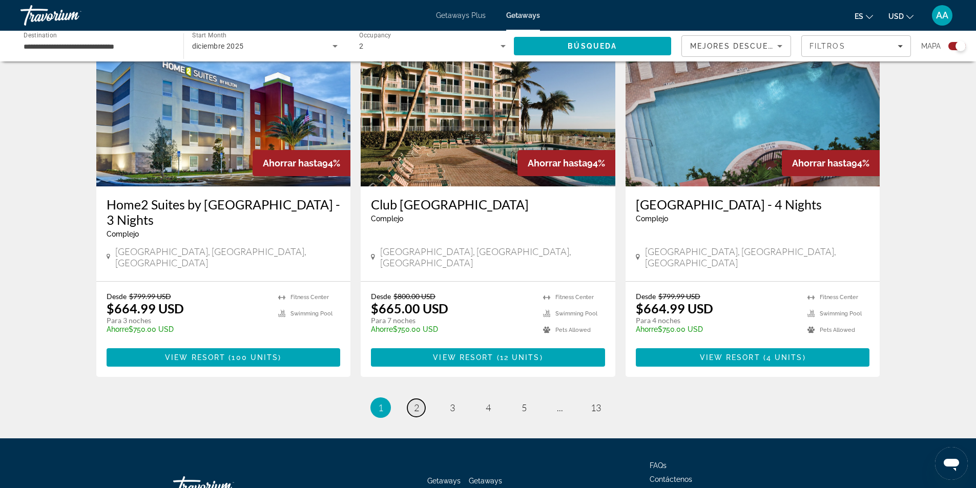
click at [416, 402] on span "2" at bounding box center [416, 407] width 5 height 11
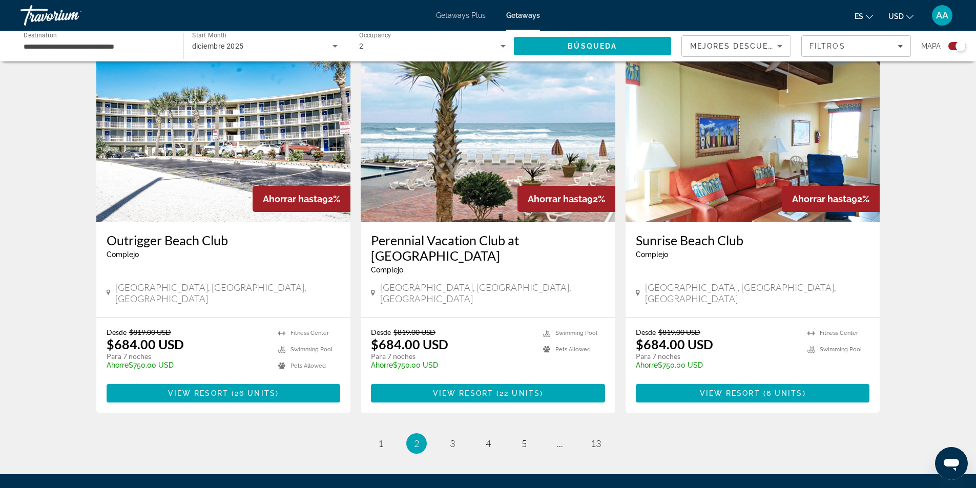
scroll to position [1485, 0]
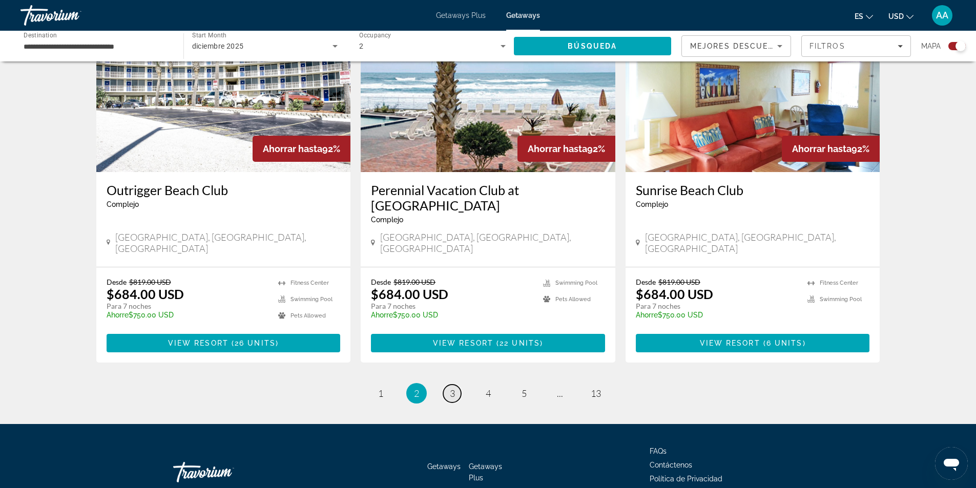
click at [452, 388] on span "3" at bounding box center [452, 393] width 5 height 11
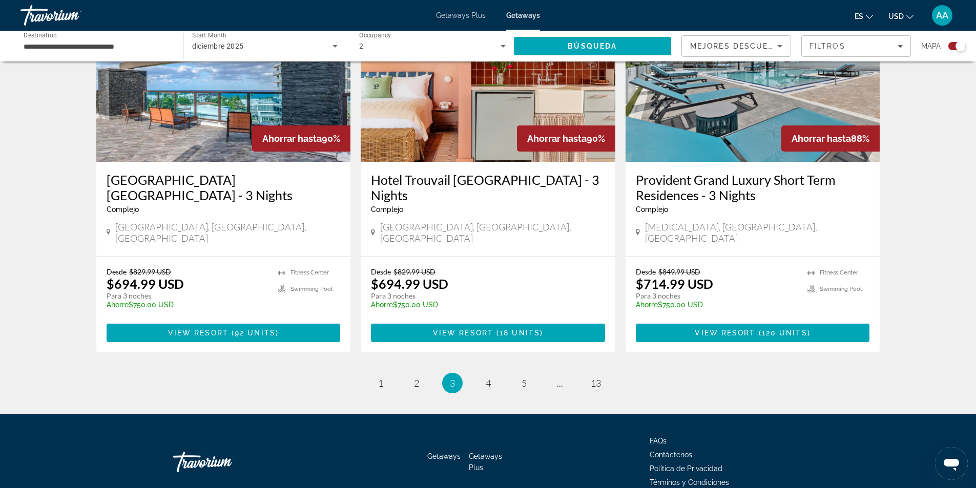
scroll to position [1517, 0]
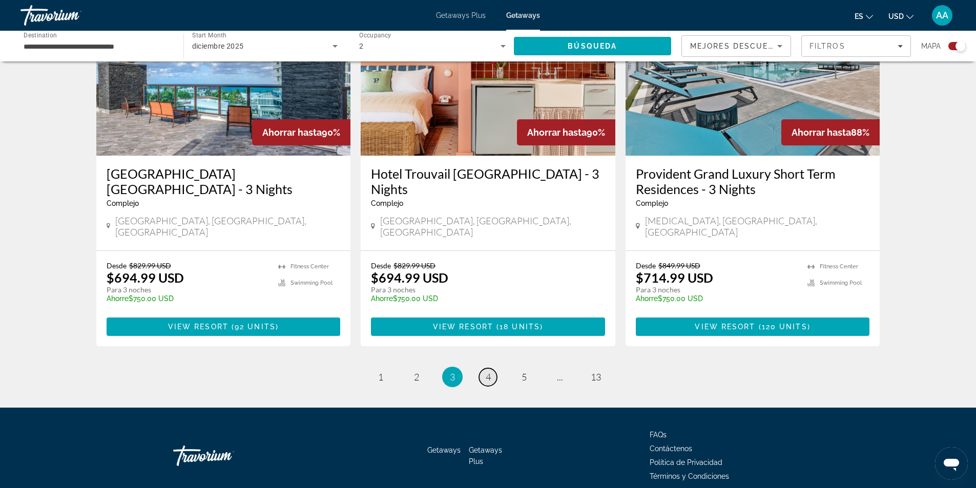
click at [488, 371] on span "4" at bounding box center [487, 376] width 5 height 11
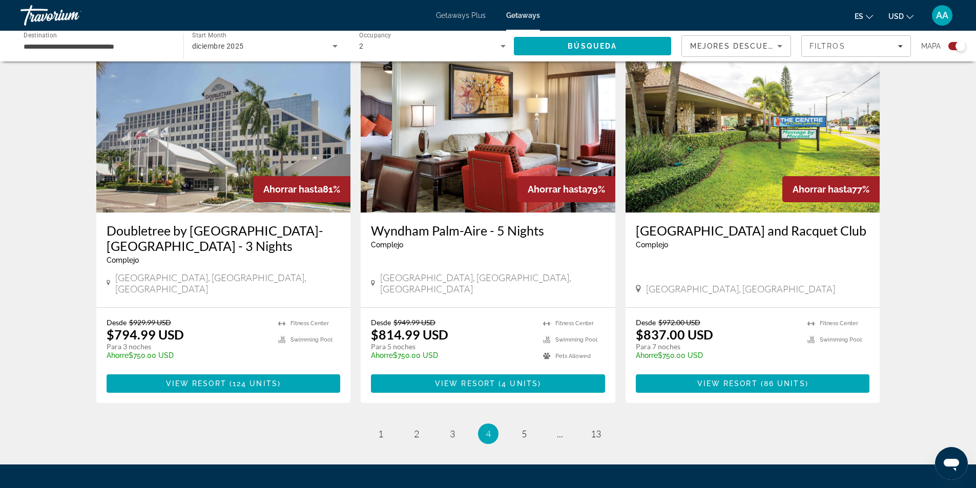
scroll to position [1517, 0]
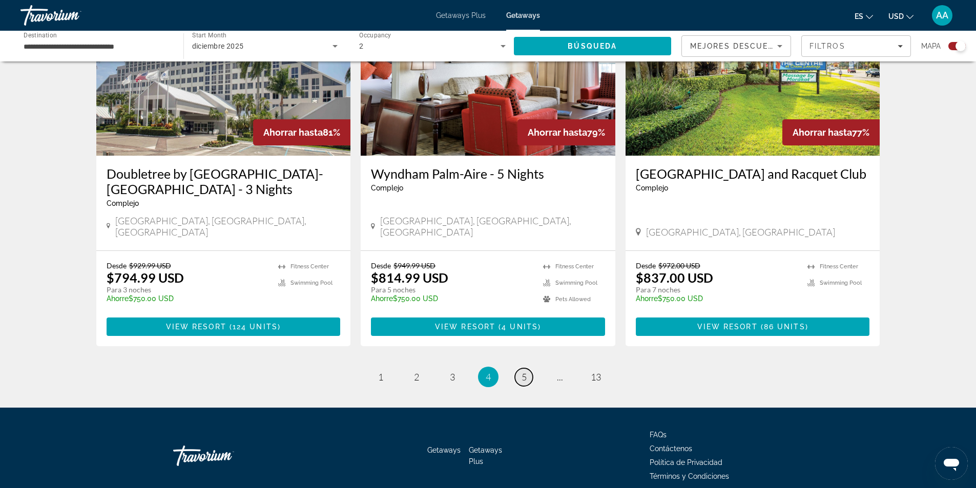
click at [520, 368] on link "page 5" at bounding box center [524, 377] width 18 height 18
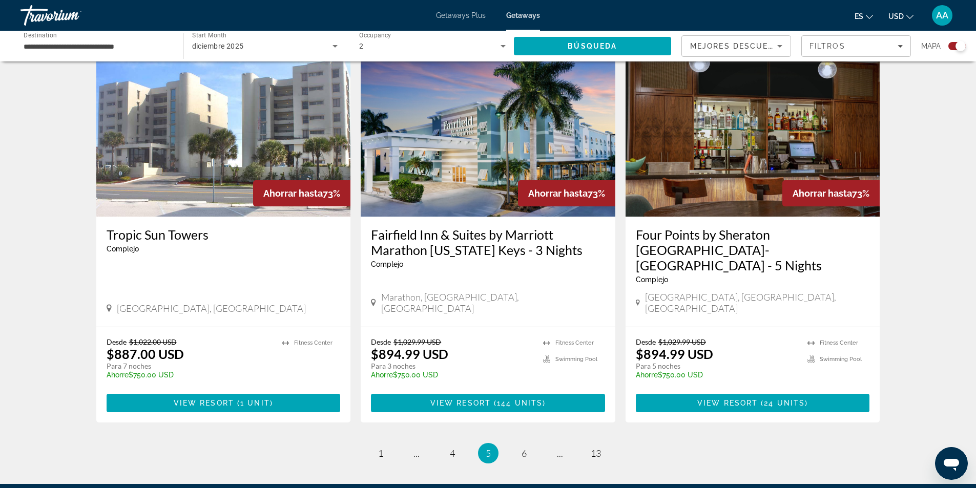
scroll to position [1517, 0]
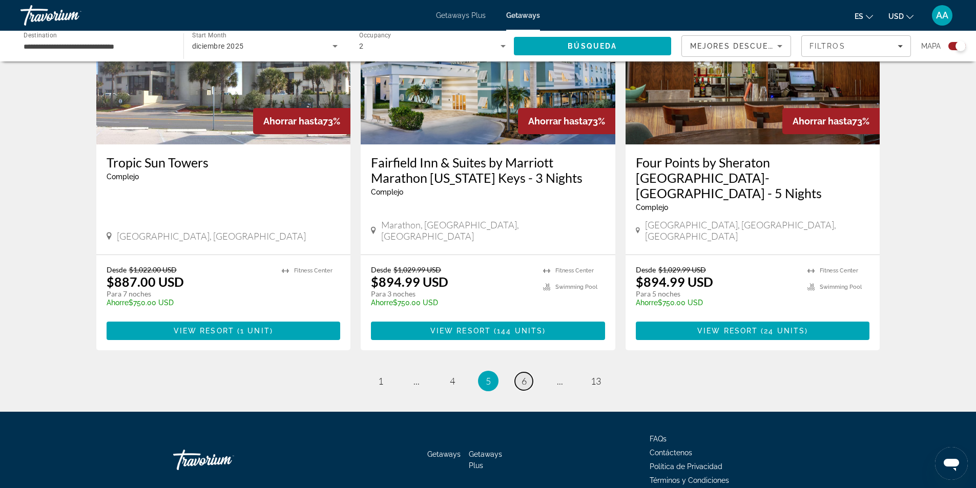
click at [523, 375] on span "6" at bounding box center [523, 380] width 5 height 11
